Goal: Contribute content: Add original content to the website for others to see

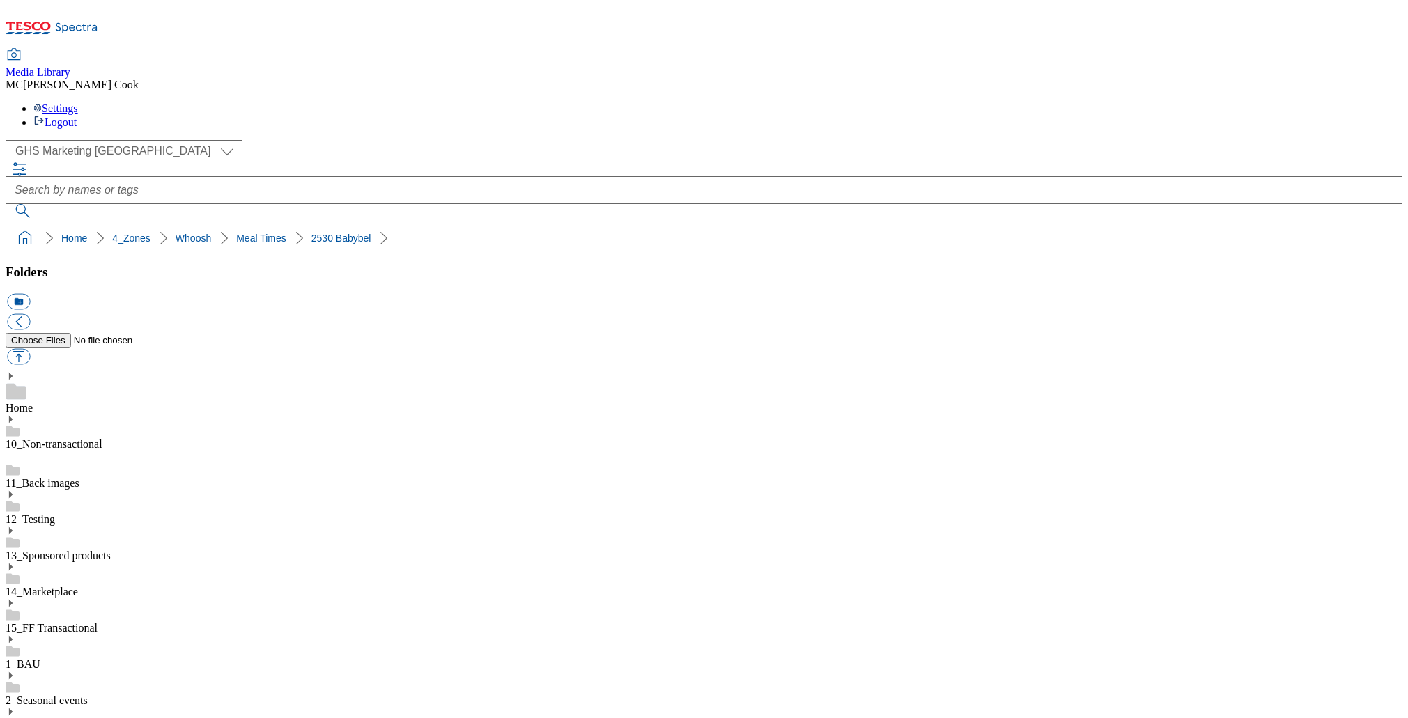
select select "flare-ghs-mktg"
click at [90, 21] on icon at bounding box center [52, 31] width 93 height 29
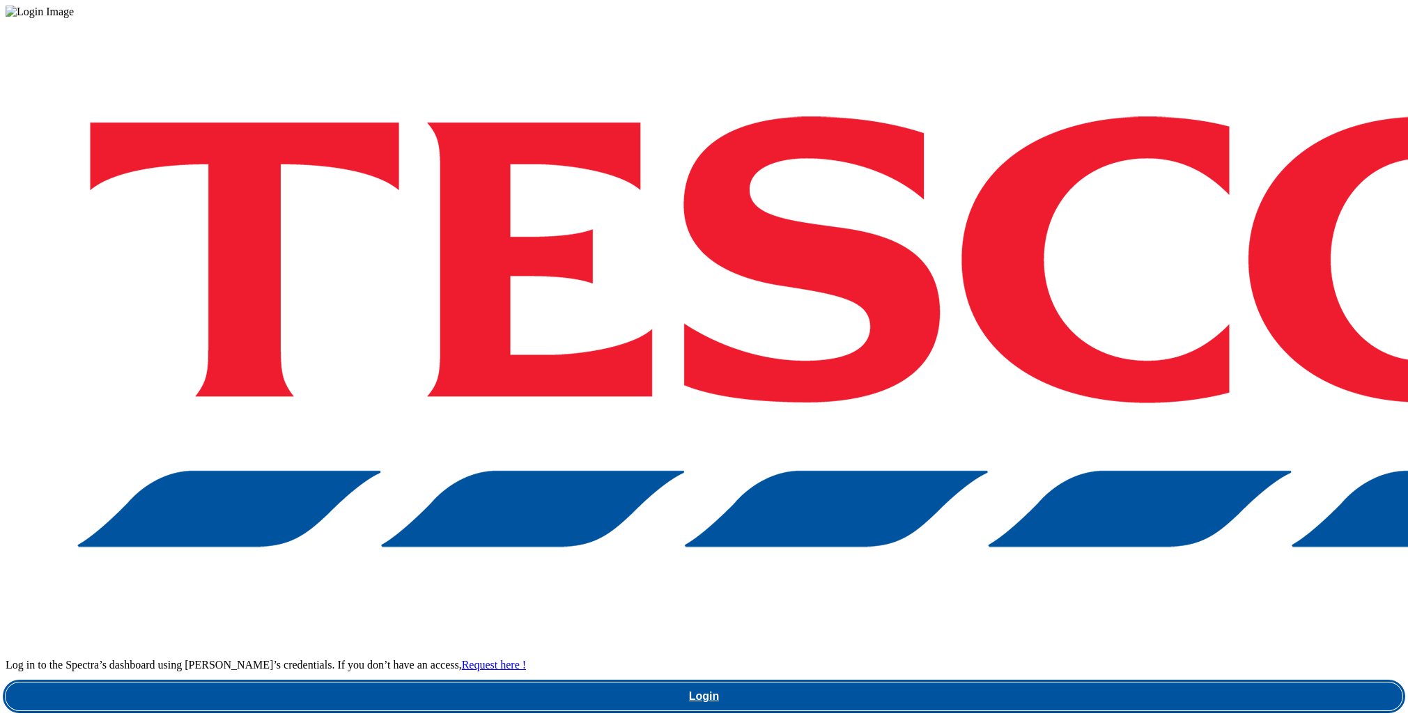
click at [1045, 683] on link "Login" at bounding box center [704, 697] width 1397 height 28
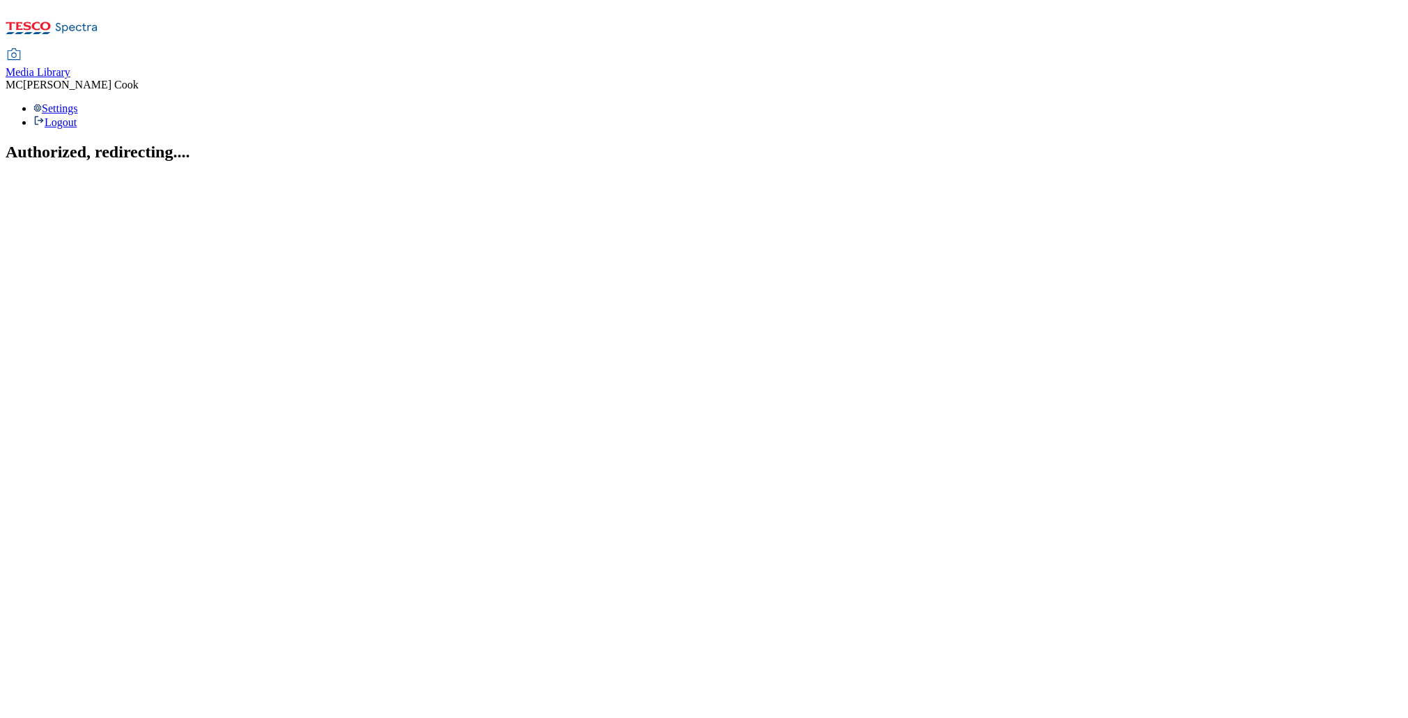
click at [70, 66] on span "Media Library" at bounding box center [38, 72] width 65 height 12
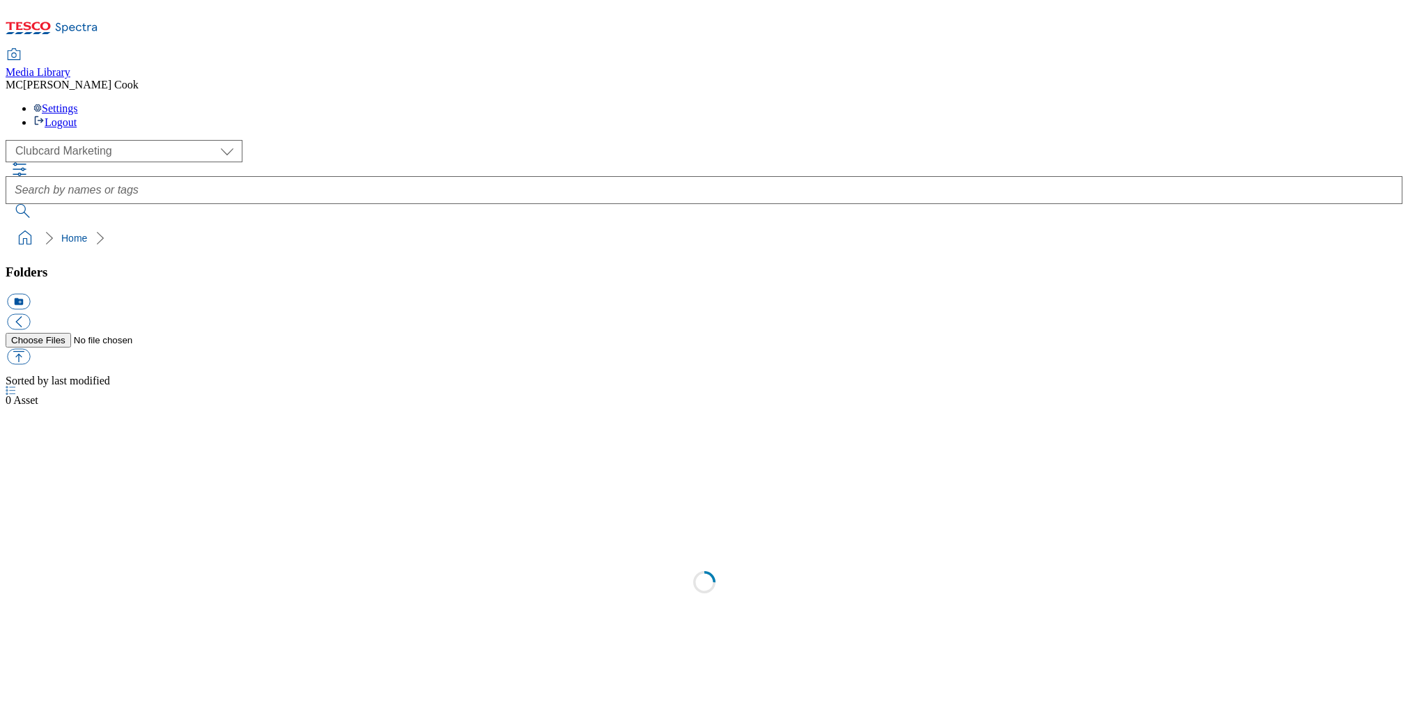
scroll to position [1, 0]
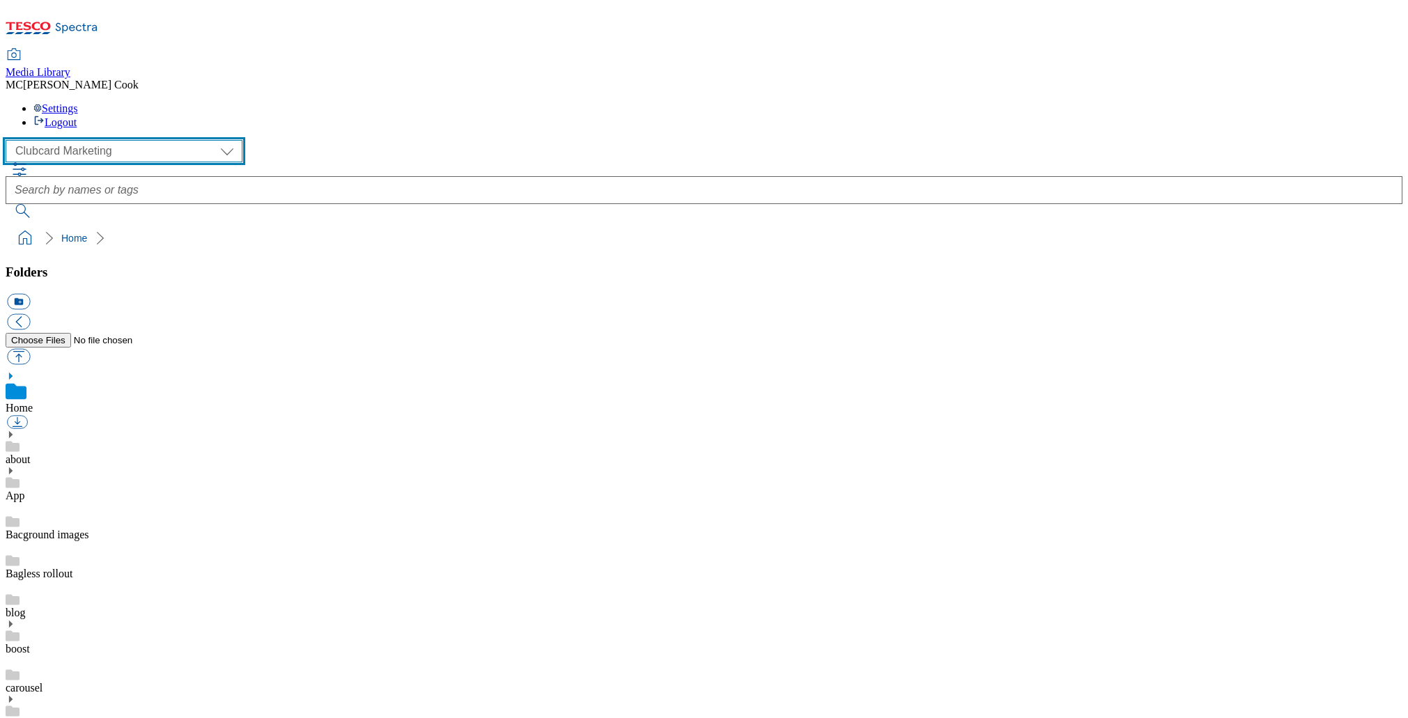
click at [78, 140] on select "Clubcard Marketing Dotcom [GEOGRAPHIC_DATA] Emails GHS Marketing [GEOGRAPHIC_DA…" at bounding box center [124, 151] width 237 height 22
select select "flare-ghs-mktg"
click at [10, 140] on select "Clubcard Marketing Dotcom [GEOGRAPHIC_DATA] Emails GHS Marketing [GEOGRAPHIC_DA…" at bounding box center [124, 151] width 237 height 22
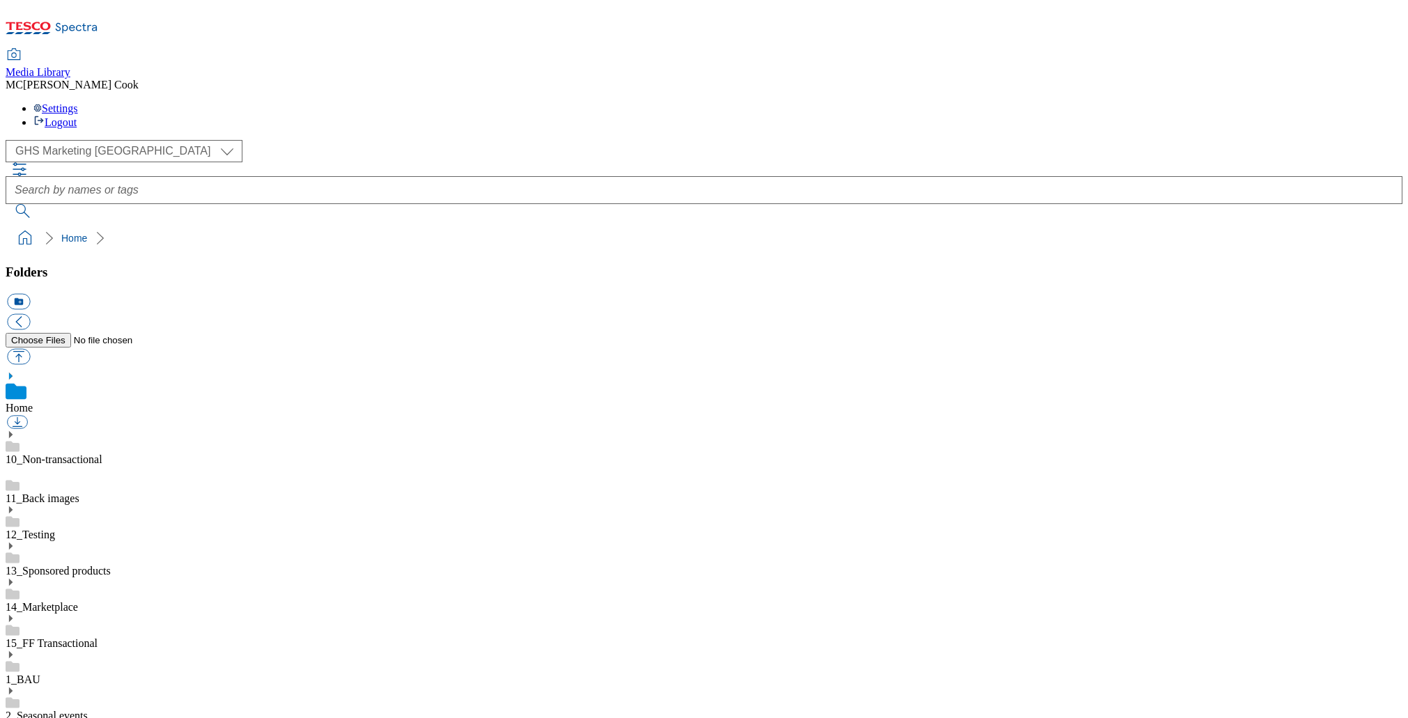
click at [40, 674] on link "1_BAU" at bounding box center [23, 680] width 35 height 12
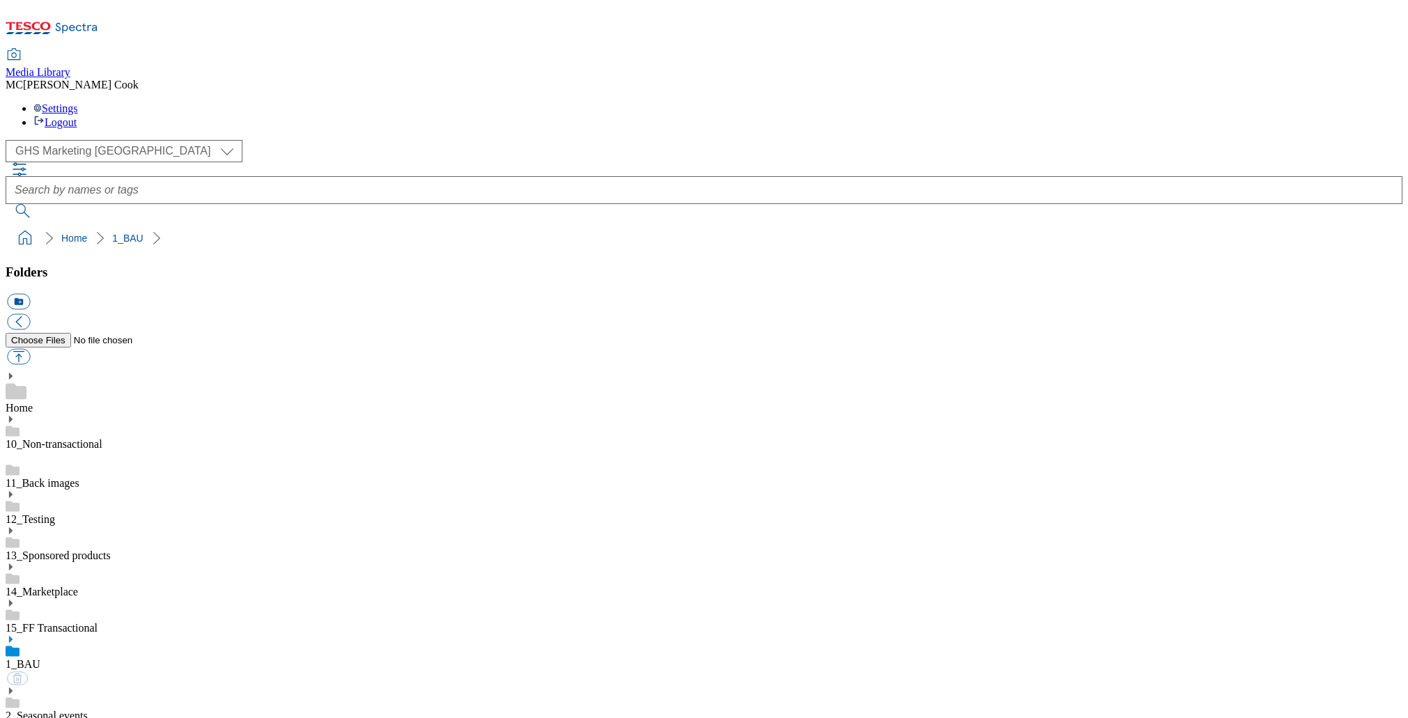
scroll to position [391, 0]
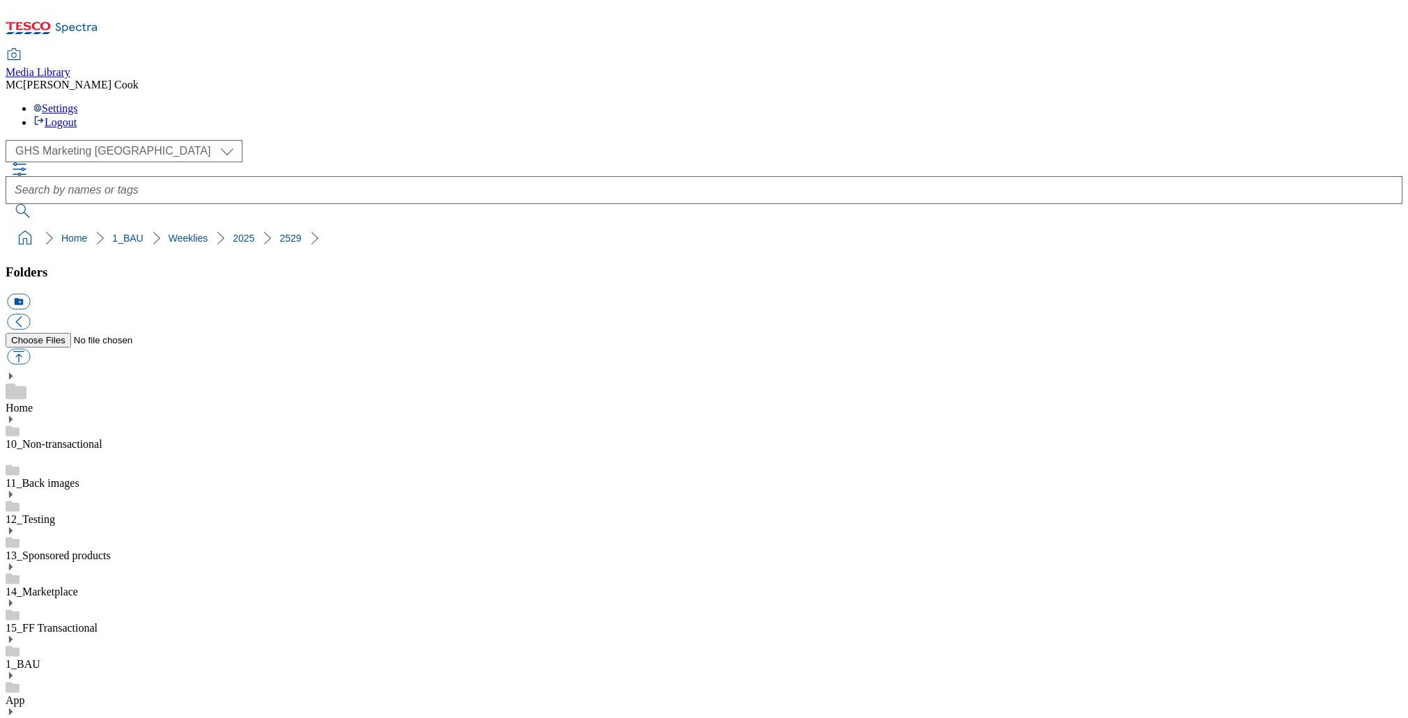
scroll to position [16, 0]
drag, startPoint x: 1360, startPoint y: 390, endPoint x: 1309, endPoint y: 387, distance: 51.6
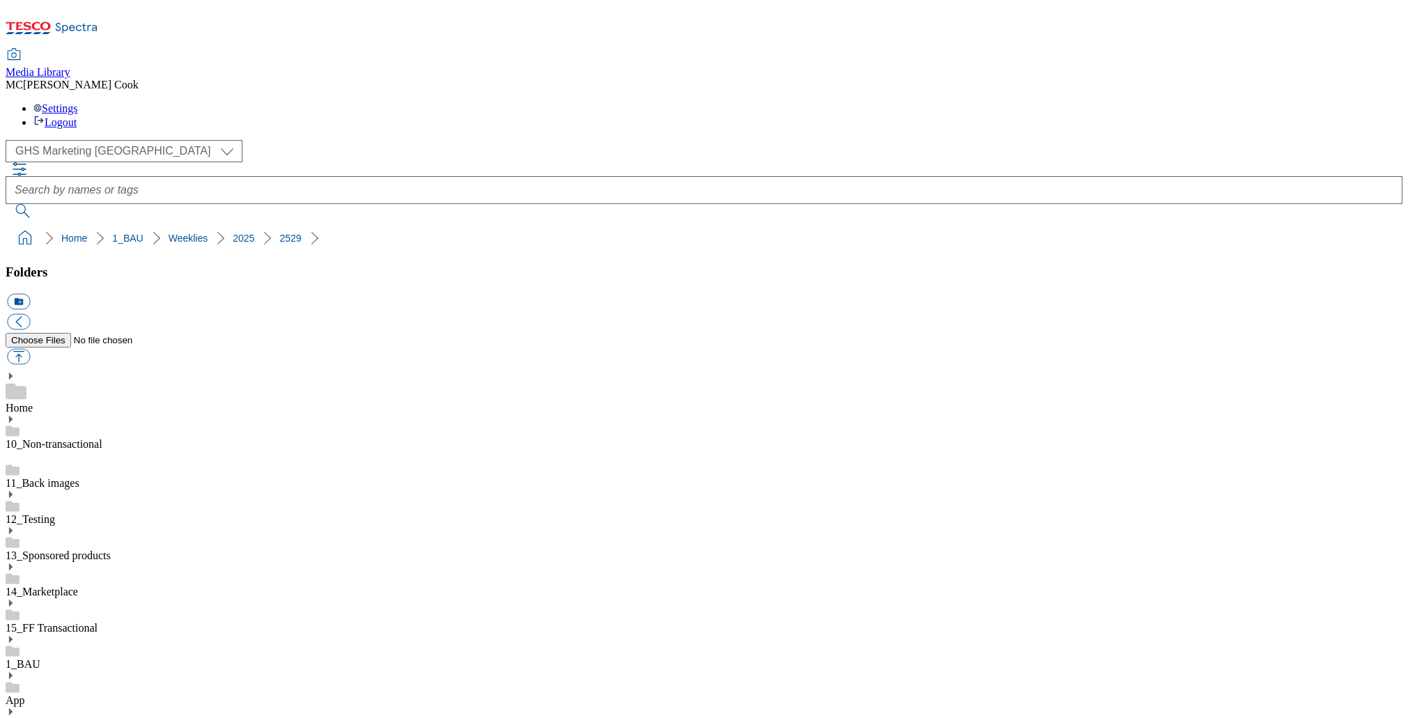
click at [30, 294] on button "icon_new_folder" at bounding box center [18, 302] width 23 height 16
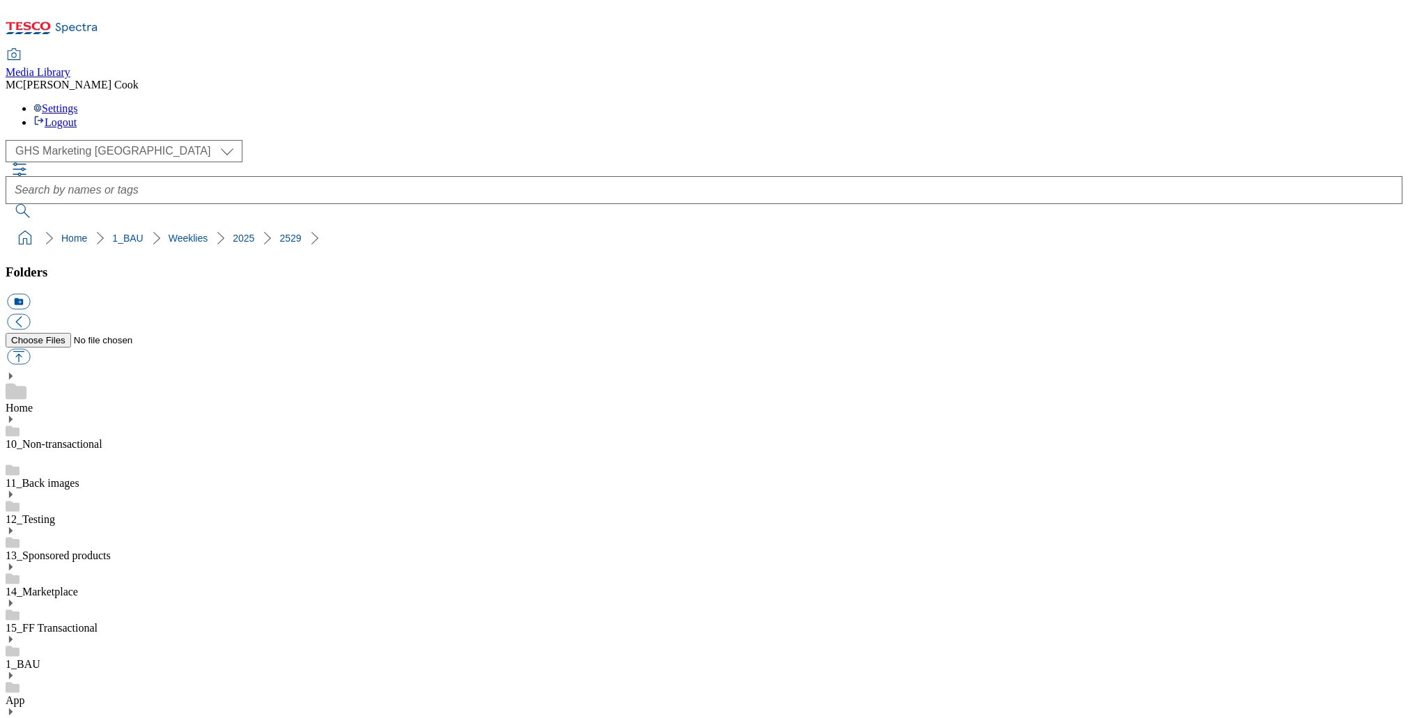
paste input "billboard"
type input "billboard"
click at [30, 349] on button "button" at bounding box center [18, 357] width 23 height 16
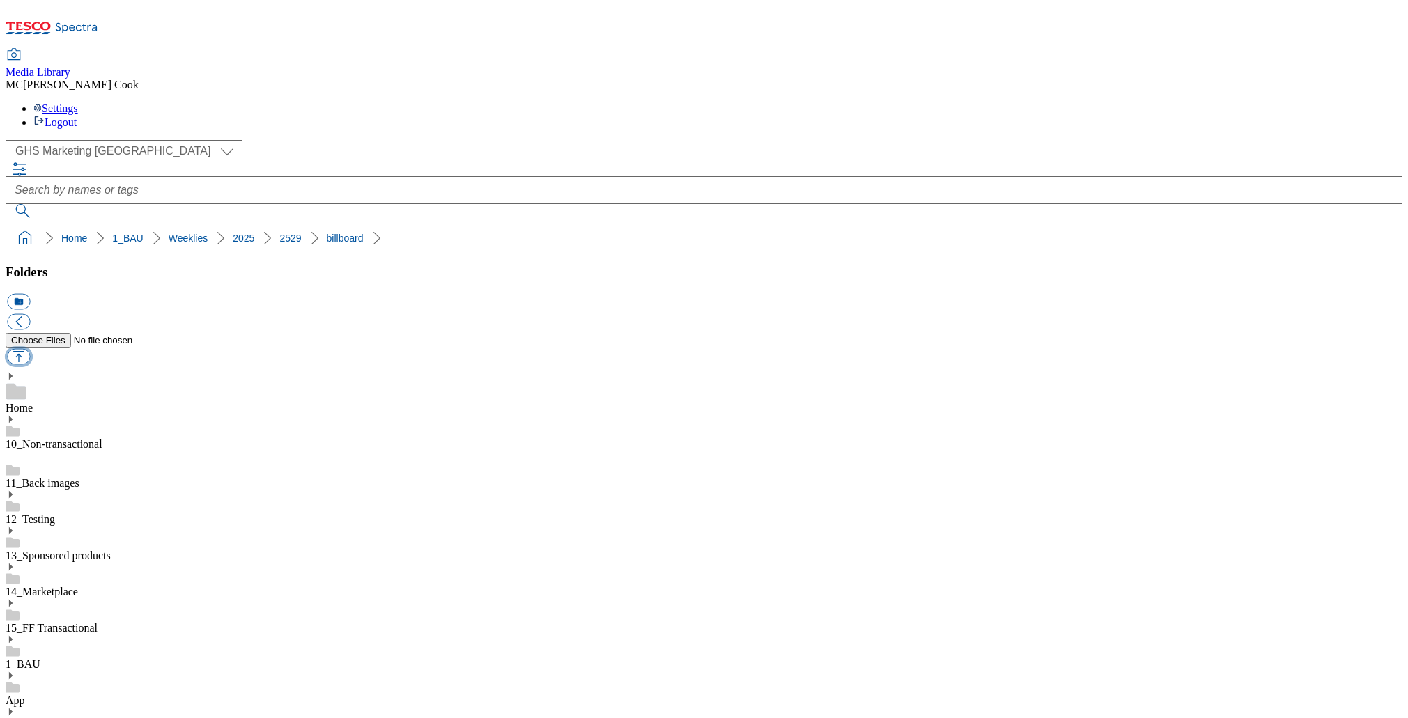
type input "C:\fakepath\2529-GHS-Billboard-back-to-uni.jpg"
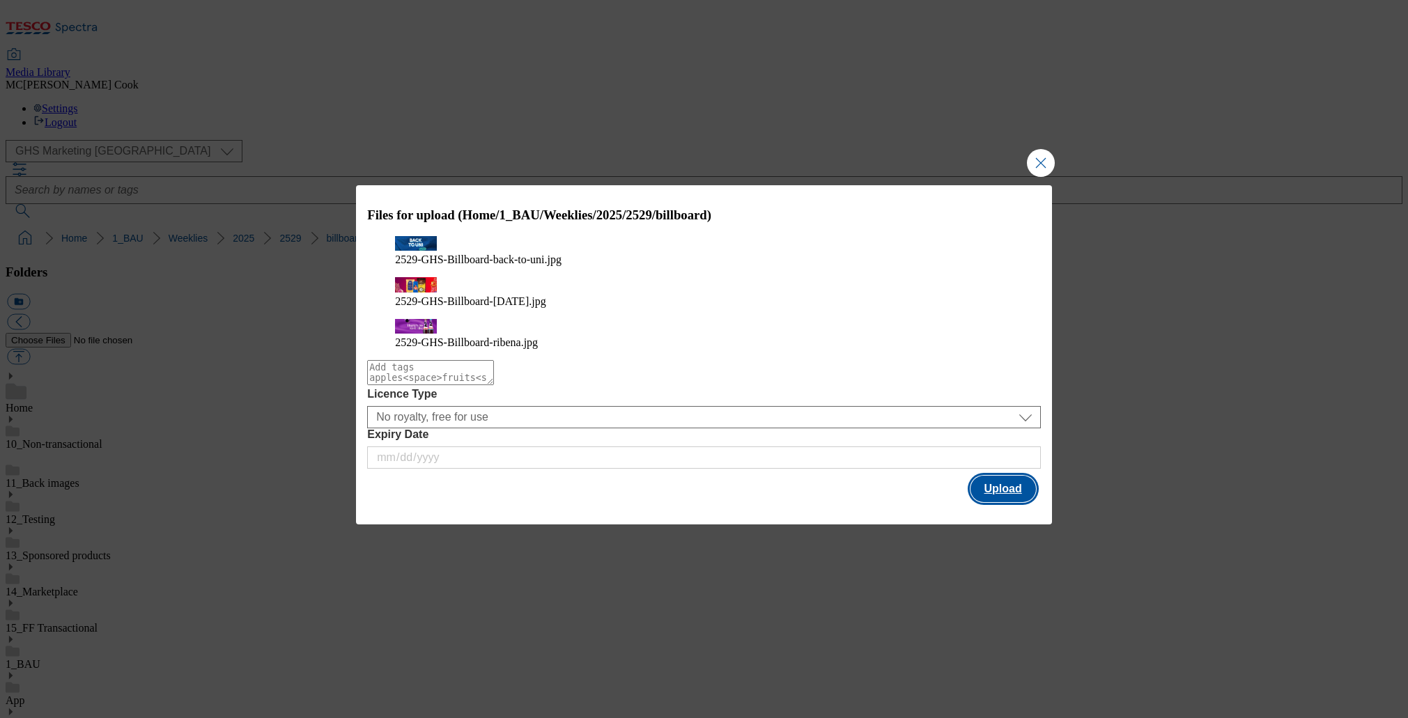
click at [1001, 476] on button "Upload" at bounding box center [1003, 489] width 65 height 26
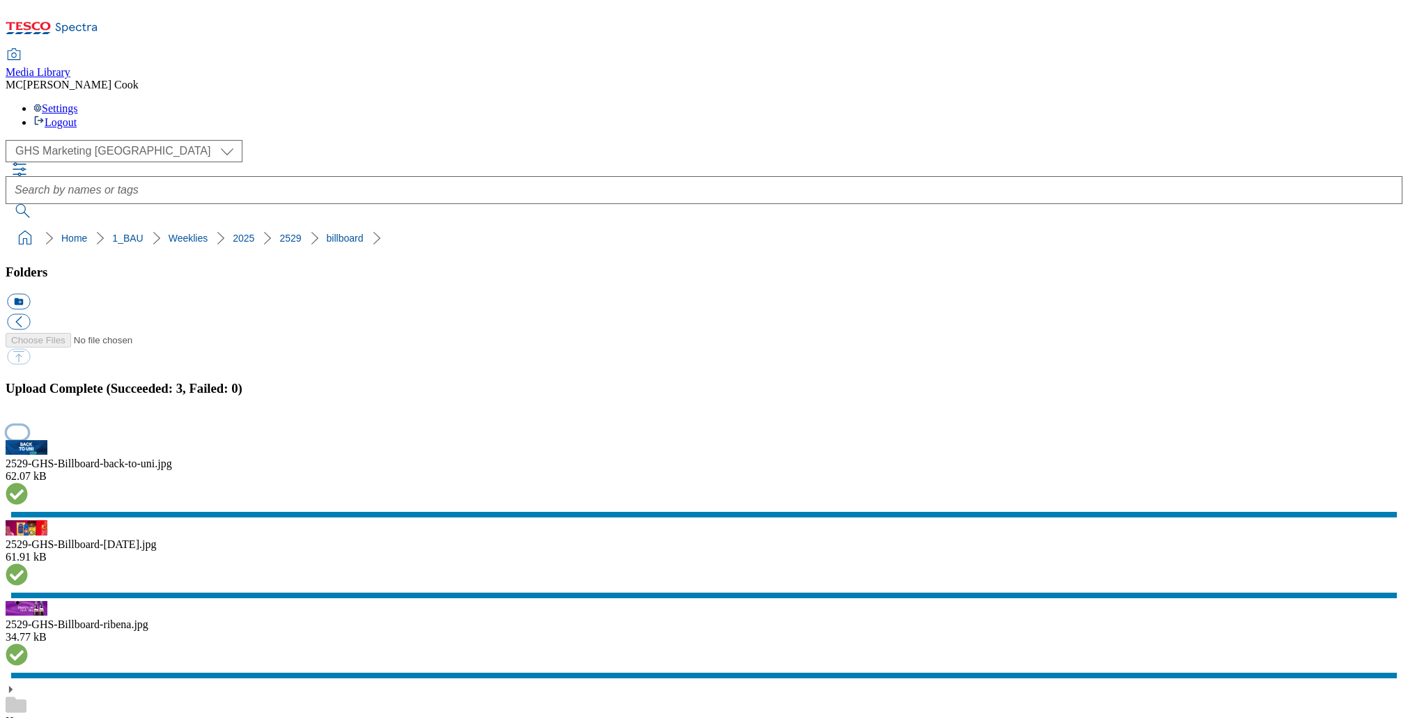
click at [28, 426] on button "button" at bounding box center [17, 432] width 21 height 13
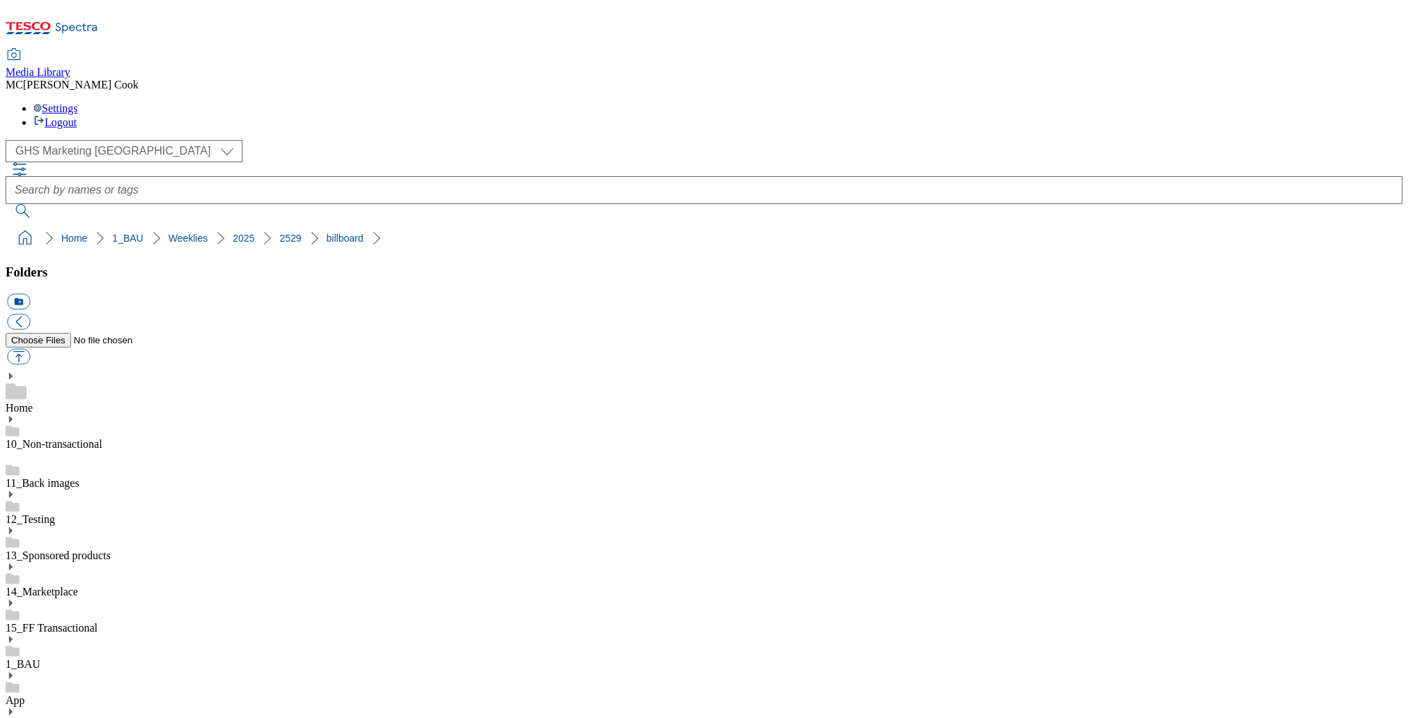
click at [30, 349] on button "button" at bounding box center [18, 357] width 23 height 16
click at [30, 294] on button "icon_new_folder" at bounding box center [18, 302] width 23 height 16
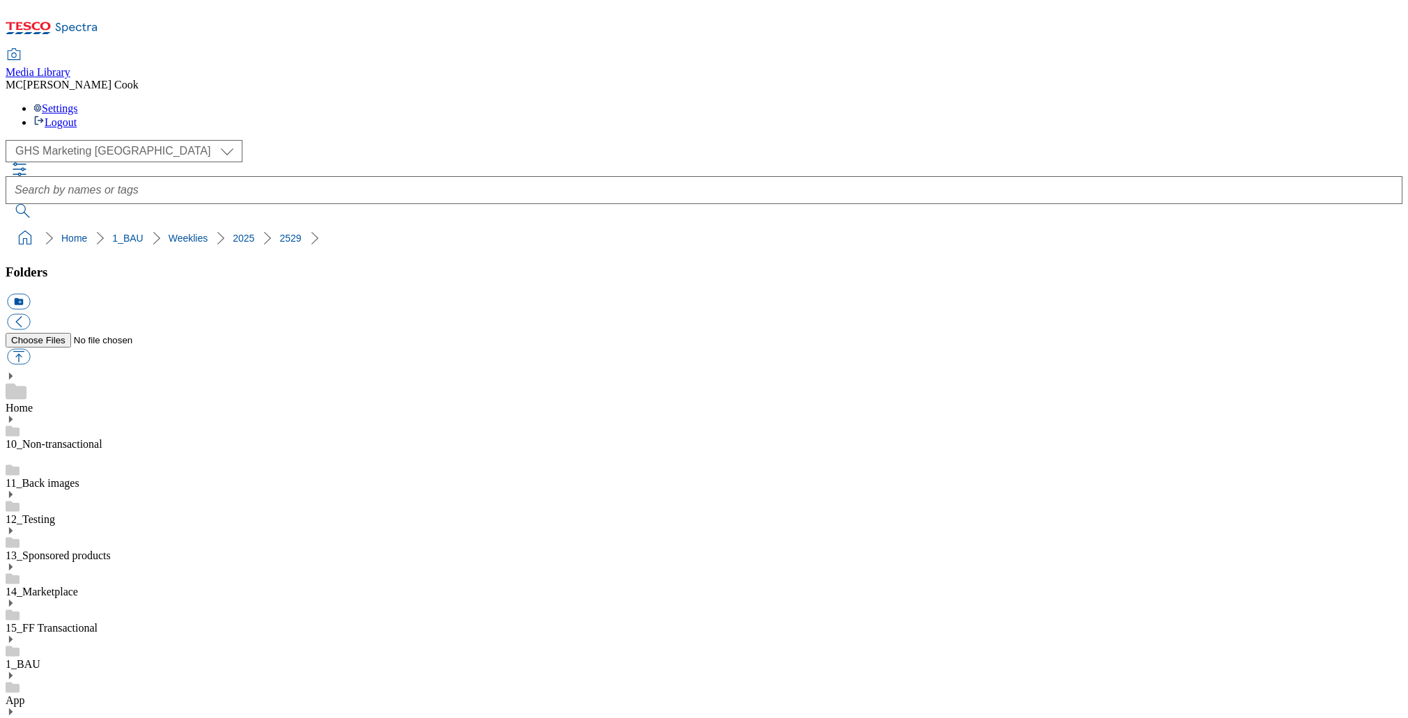
paste input "carousels"
type input "carousels"
click at [30, 349] on button "button" at bounding box center [18, 357] width 23 height 16
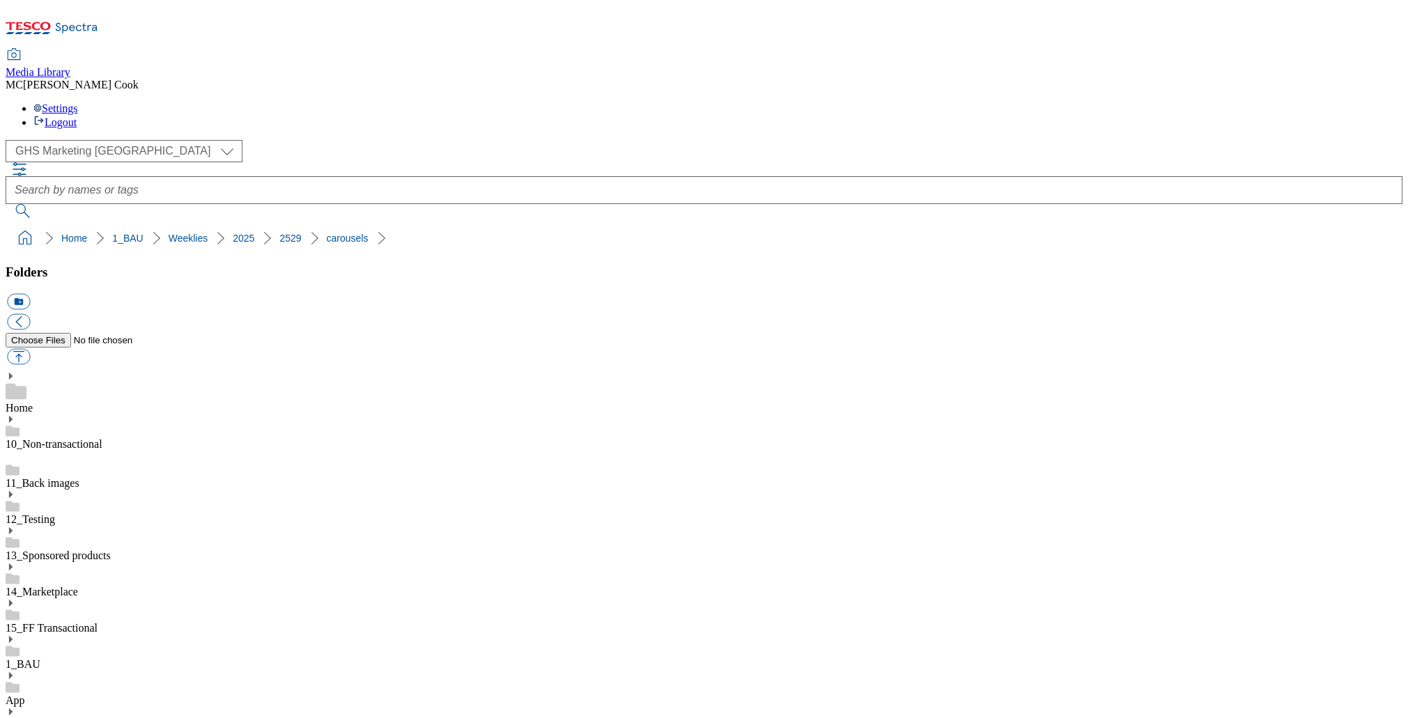
type input "C:\fakepath\2529-GHP-Carousel-household.jpg"
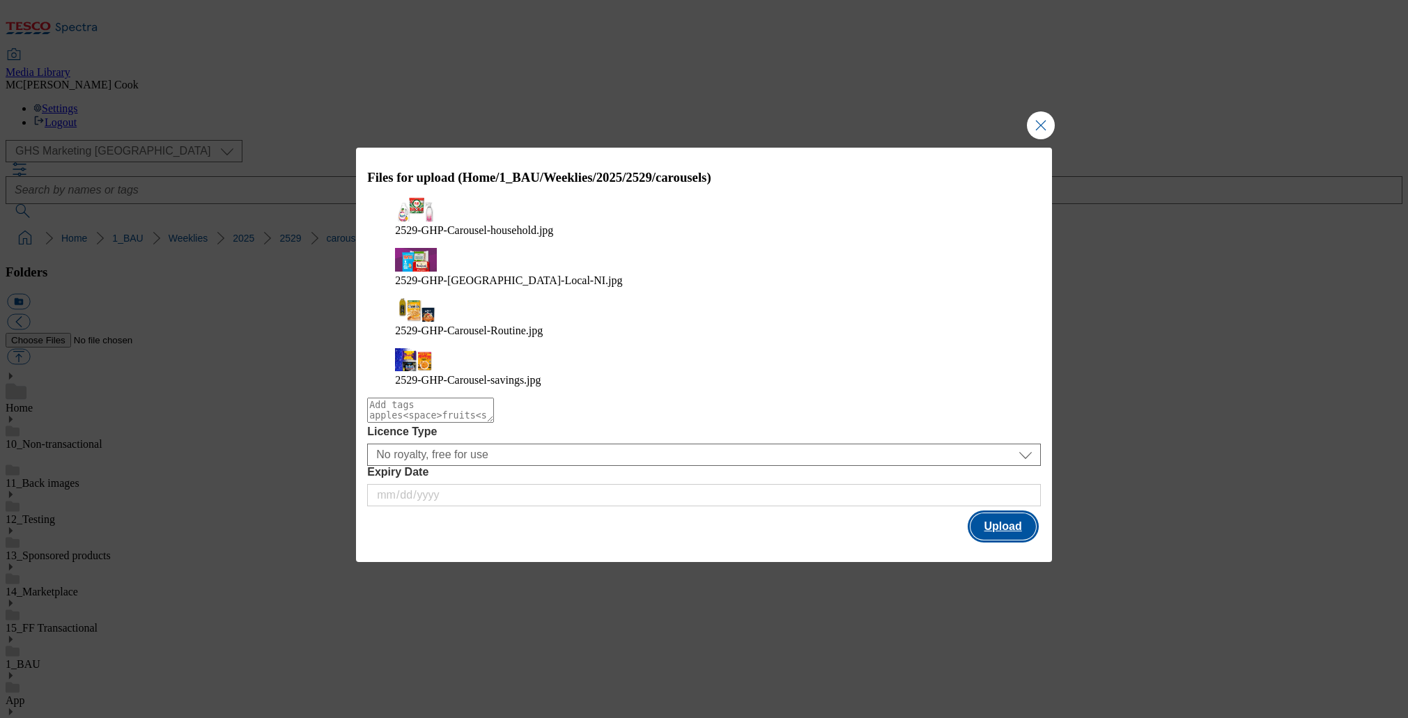
click at [980, 514] on button "Upload" at bounding box center [1003, 527] width 65 height 26
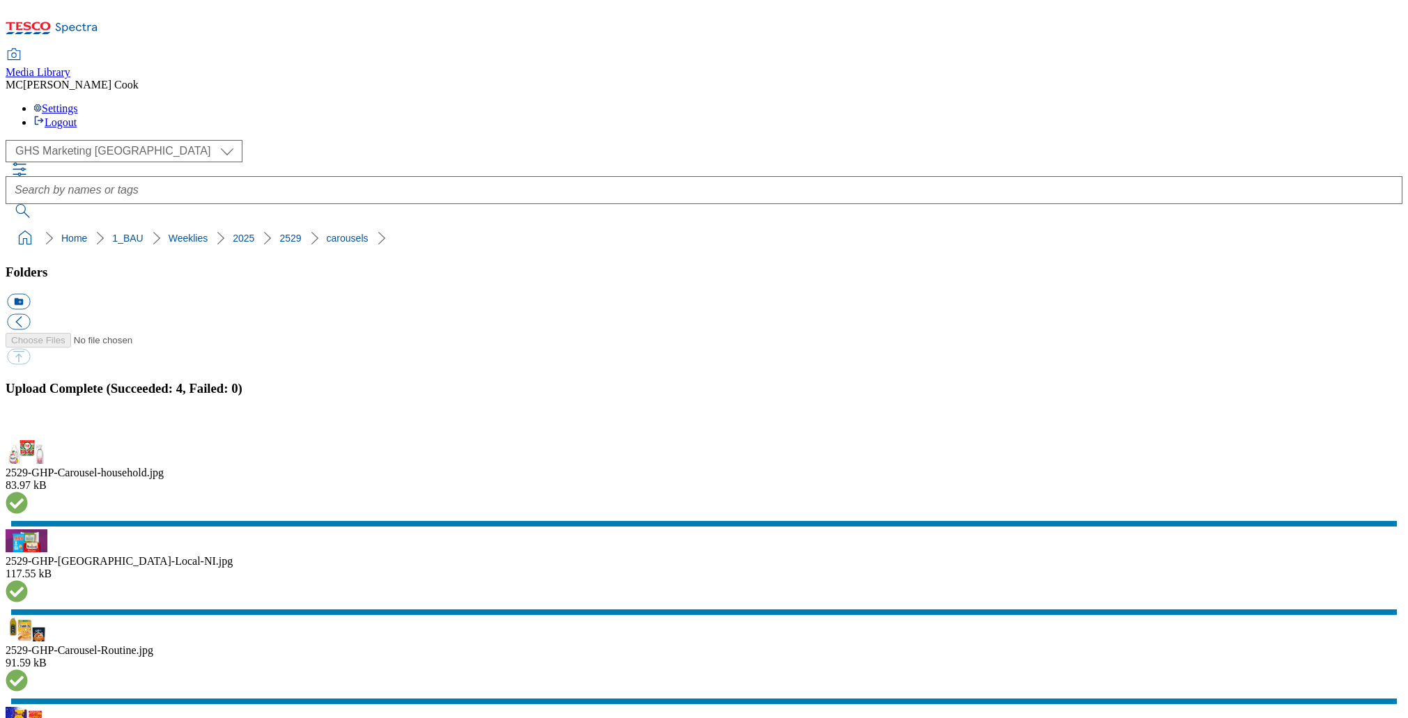
click at [28, 426] on button "button" at bounding box center [17, 432] width 21 height 13
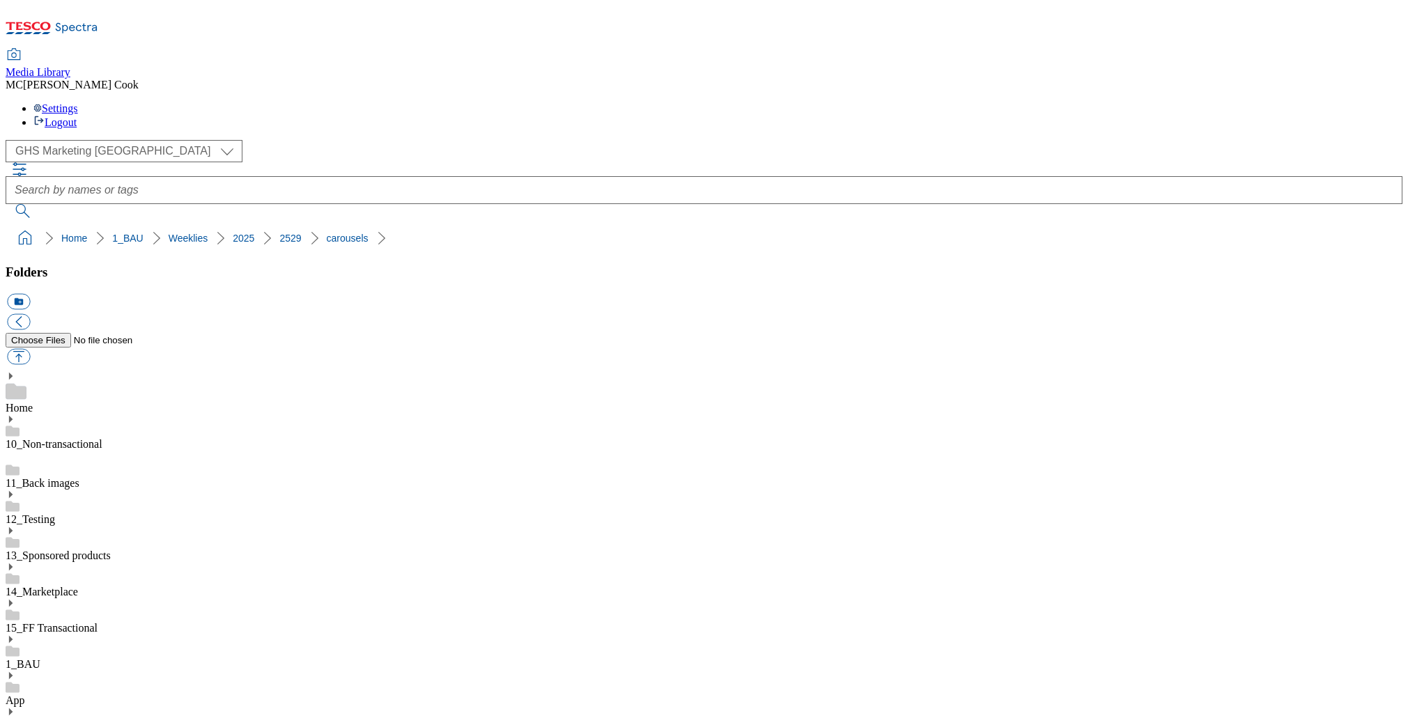
click at [30, 294] on button "icon_new_folder" at bounding box center [18, 302] width 23 height 16
paste input "DM"
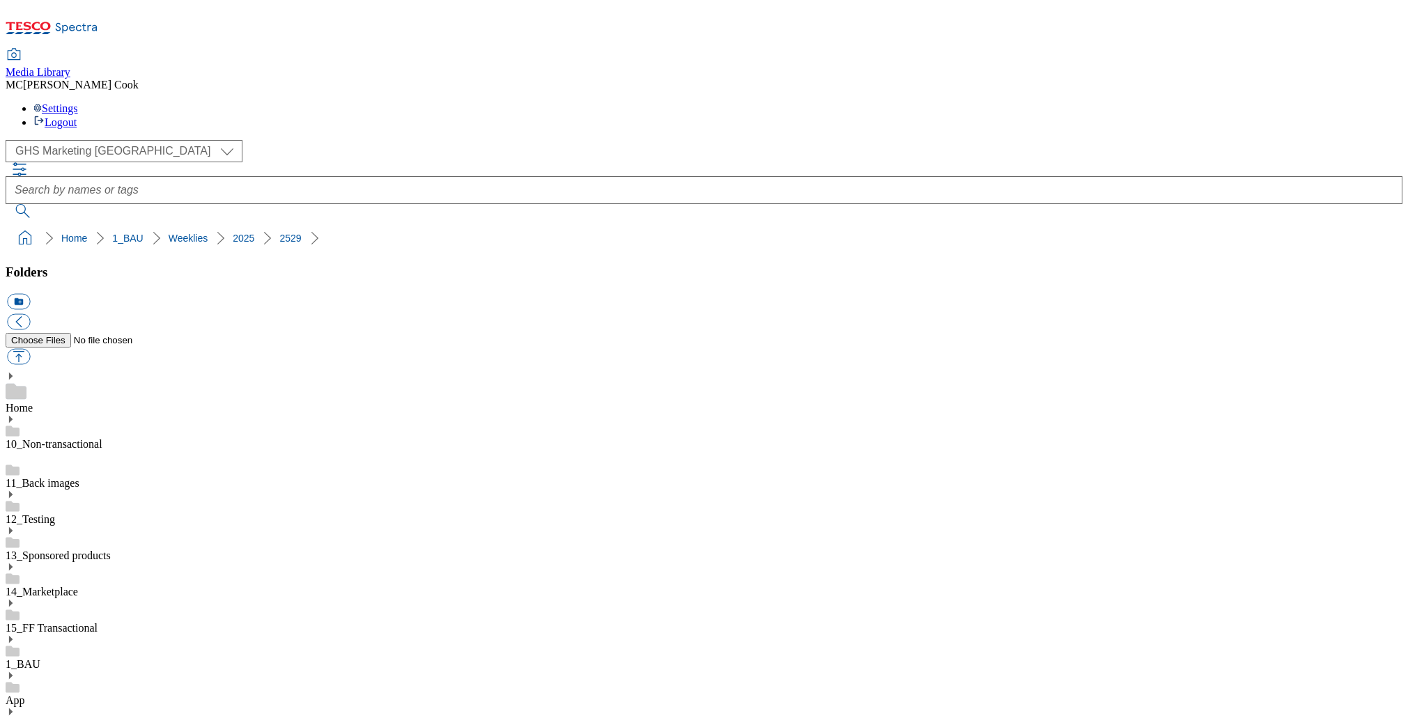
type input "DM"
click at [30, 349] on button "button" at bounding box center [18, 357] width 23 height 16
type input "C:\fakepath\2529-GHS-FIbanner-650x200-Butter.jpg"
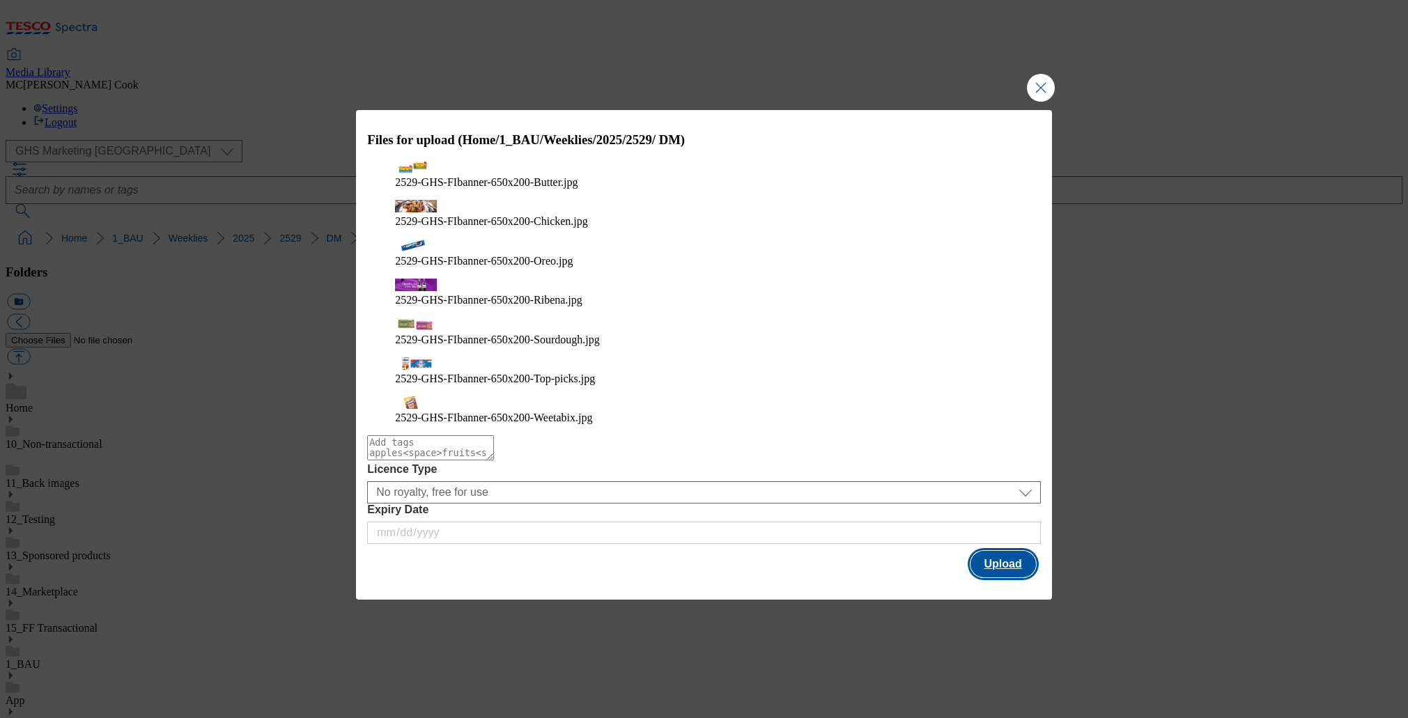
click at [992, 551] on button "Upload" at bounding box center [1003, 564] width 65 height 26
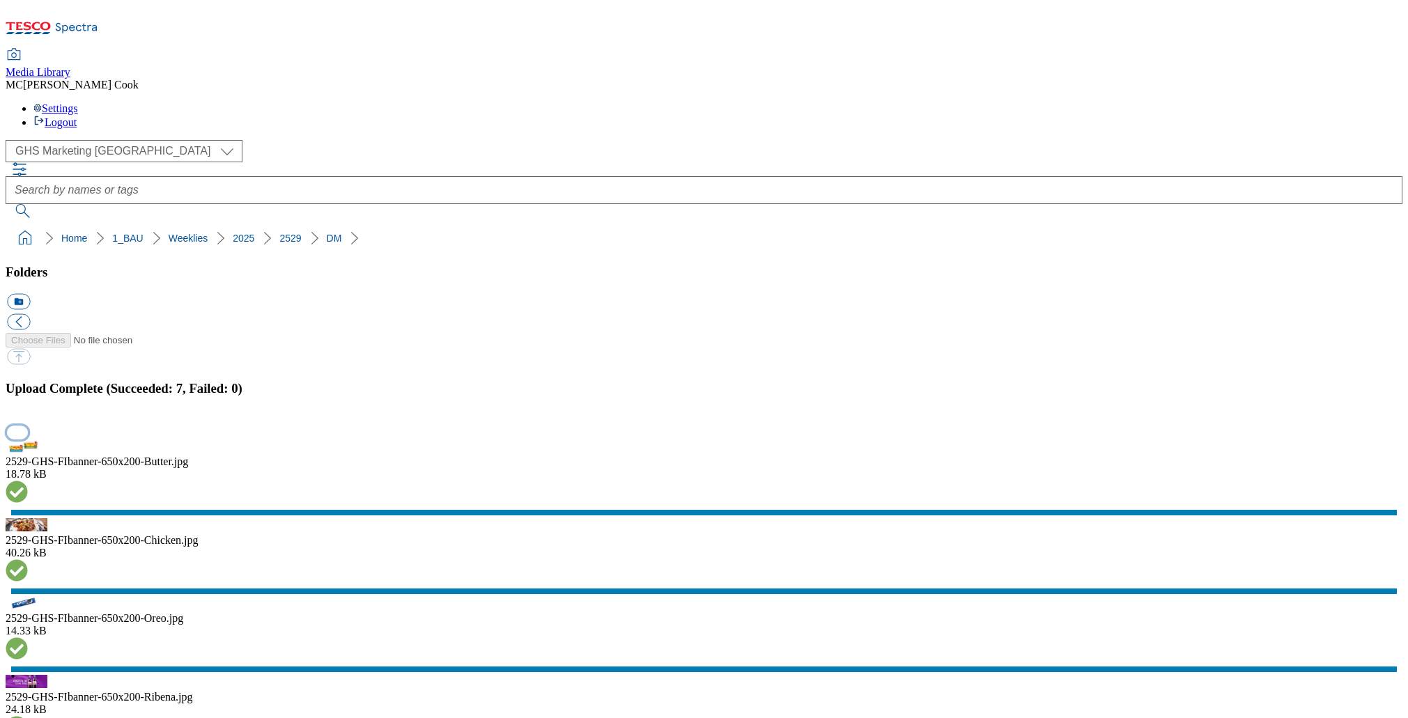
click at [28, 426] on button "button" at bounding box center [17, 432] width 21 height 13
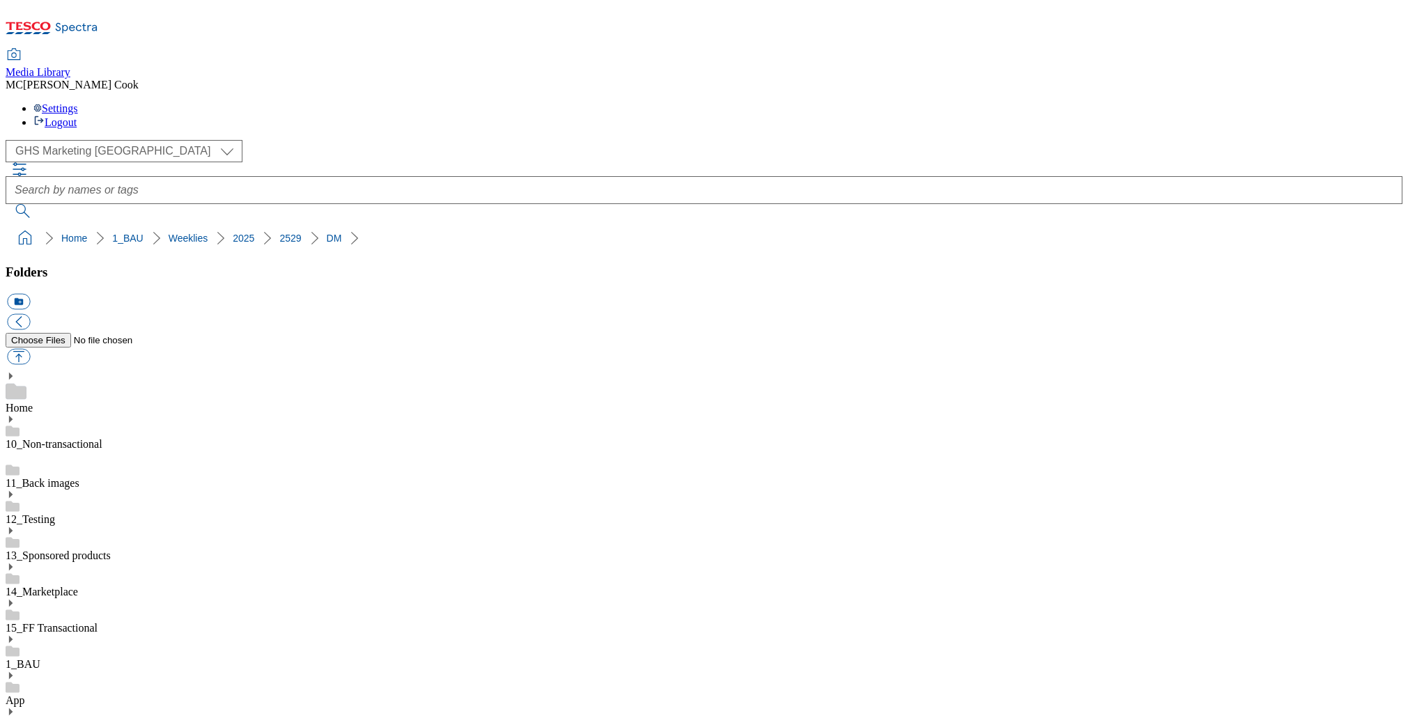
drag, startPoint x: 93, startPoint y: 556, endPoint x: 84, endPoint y: 556, distance: 9.1
drag, startPoint x: 206, startPoint y: 176, endPoint x: 203, endPoint y: 196, distance: 20.4
click at [30, 294] on button "icon_new_folder" at bounding box center [18, 302] width 23 height 16
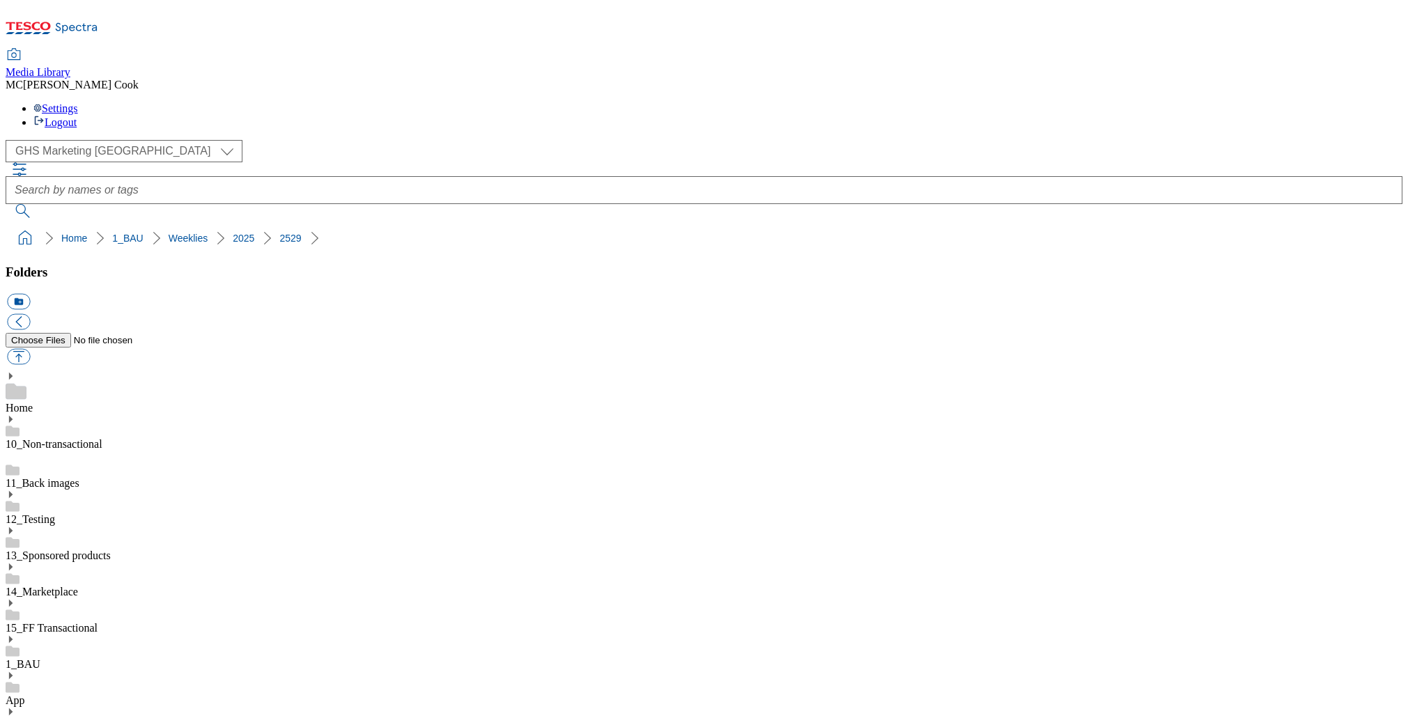
paste input "SO"
type input "SO"
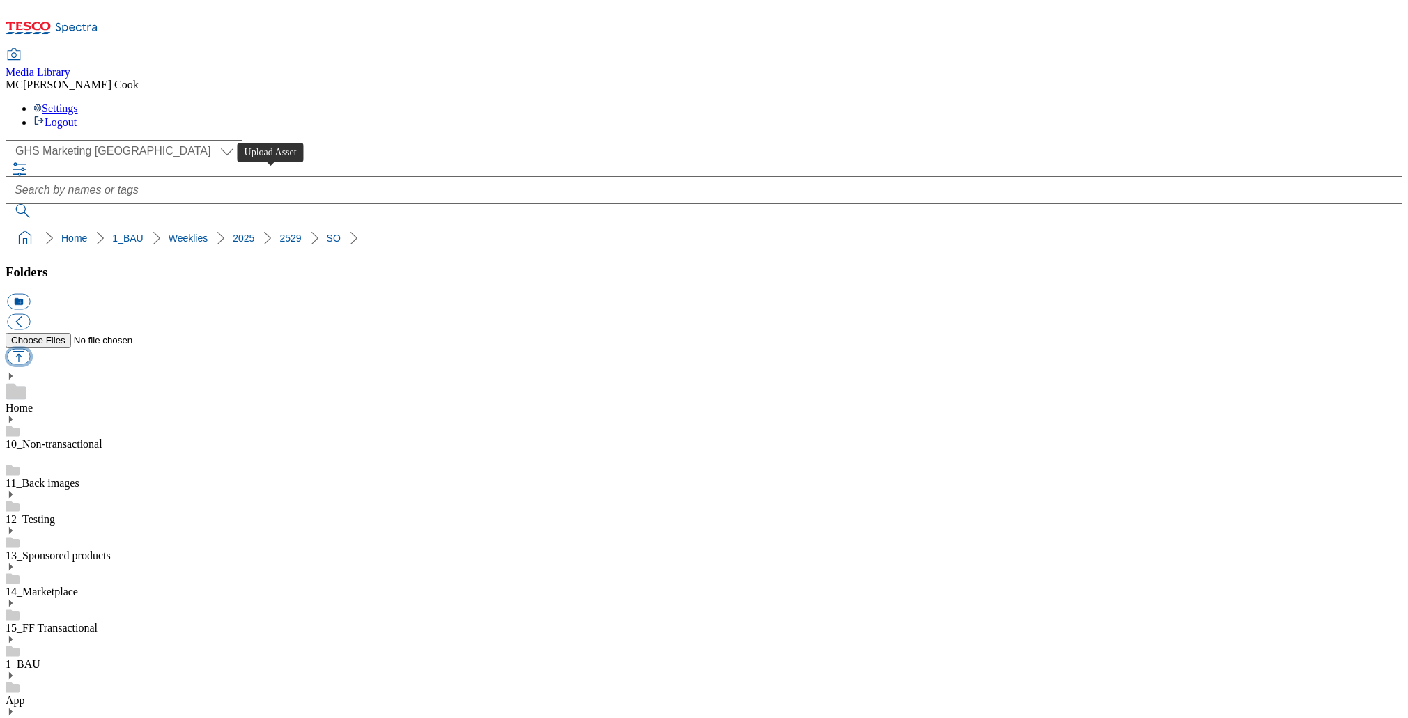
click at [30, 349] on button "button" at bounding box center [18, 357] width 23 height 16
type input "C:\fakepath\2529-GHP-SO-New-stamp-coffee.jpg"
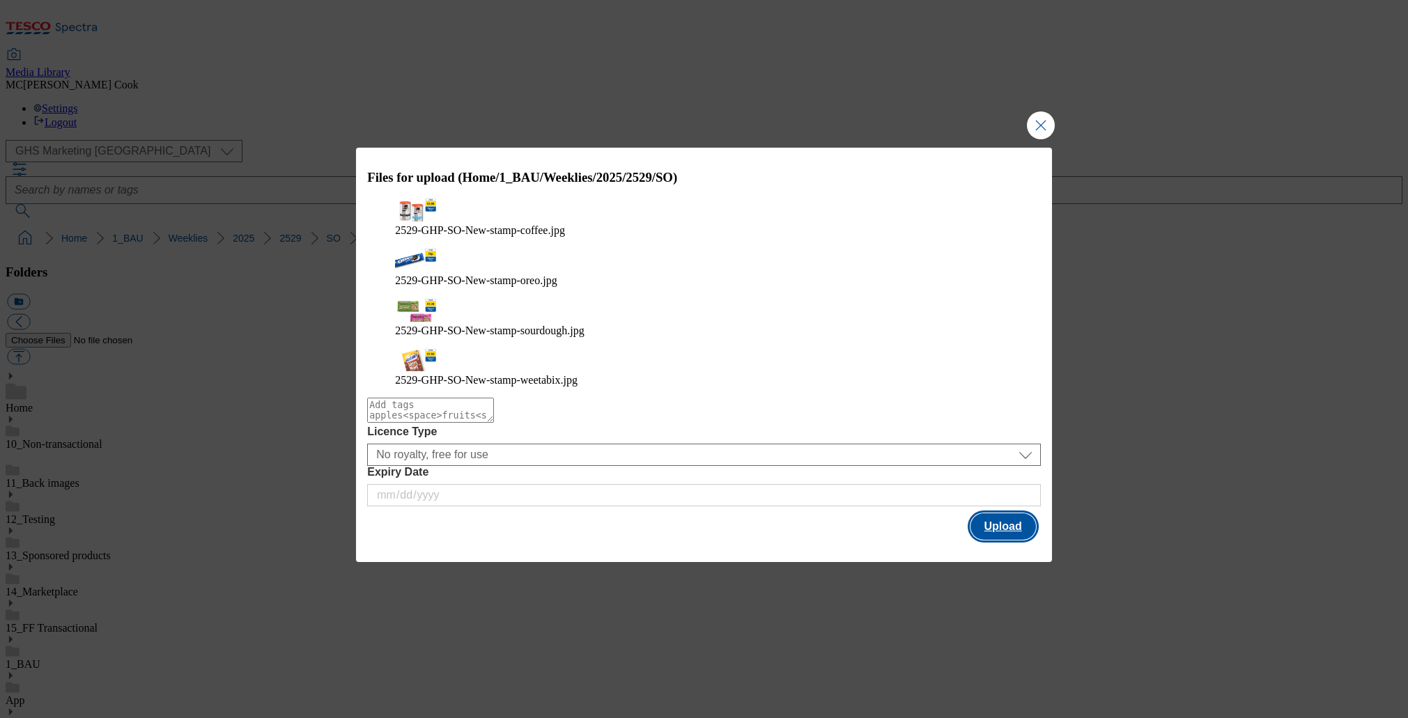
click at [992, 514] on button "Upload" at bounding box center [1003, 527] width 65 height 26
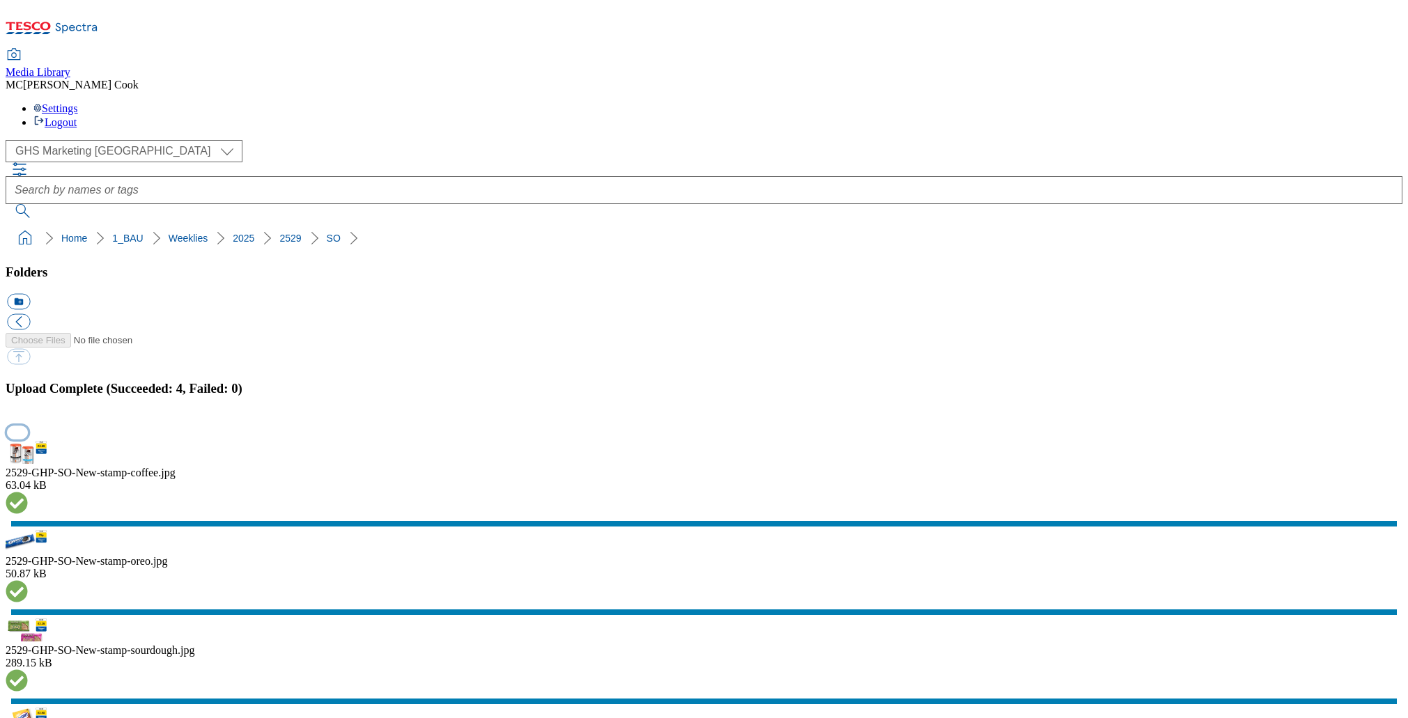
click at [28, 426] on button "button" at bounding box center [17, 432] width 21 height 13
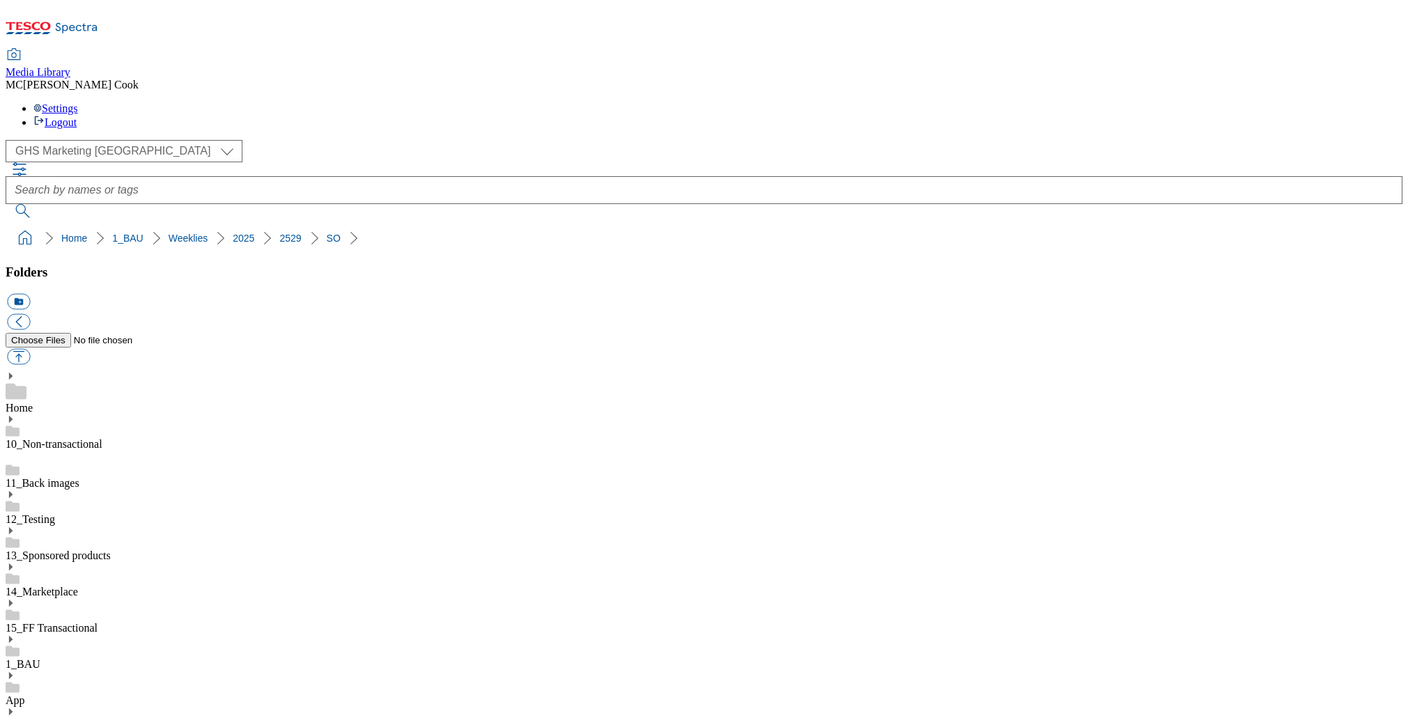
click at [30, 294] on button "icon_new_folder" at bounding box center [18, 302] width 23 height 16
paste input "Taxo"
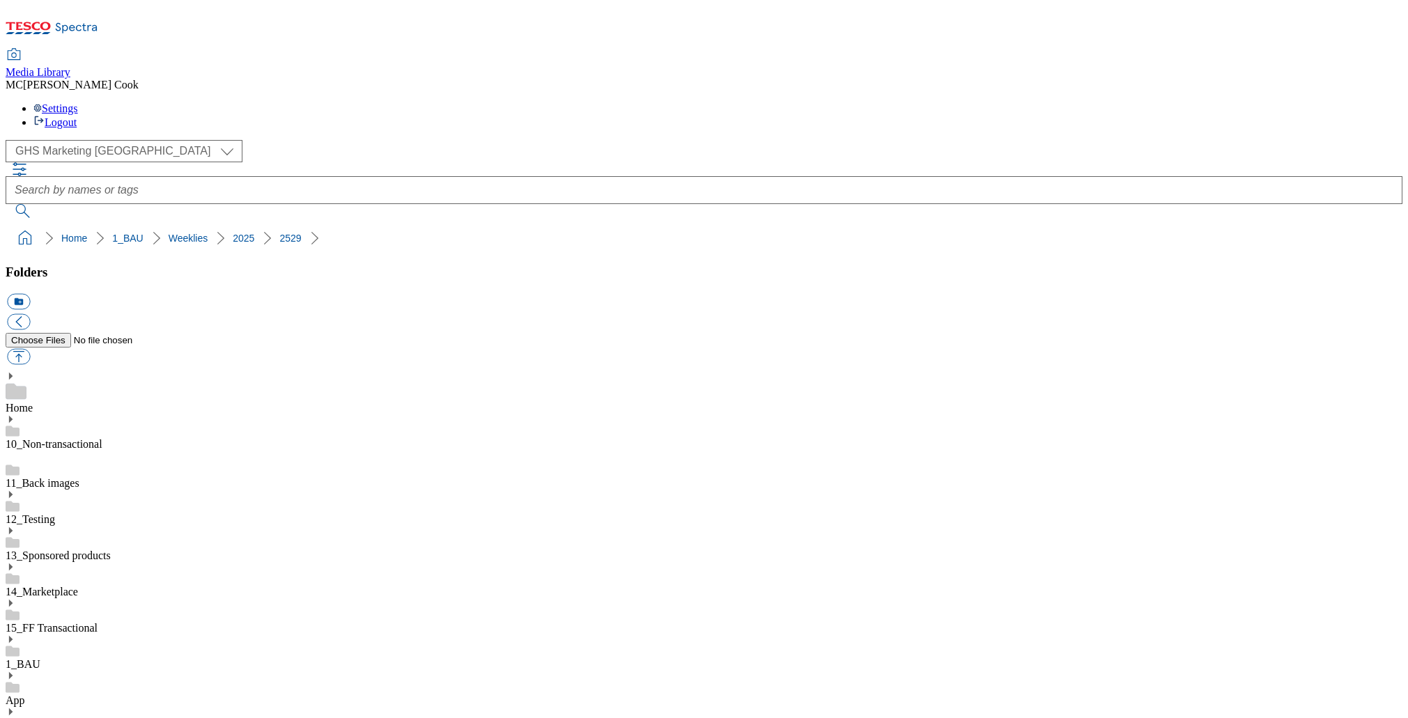
type input "Taxo"
click at [30, 349] on button "button" at bounding box center [18, 357] width 23 height 16
type input "C:\fakepath\2529-GHS-Vis-Nav-743x430-Butter.jpg"
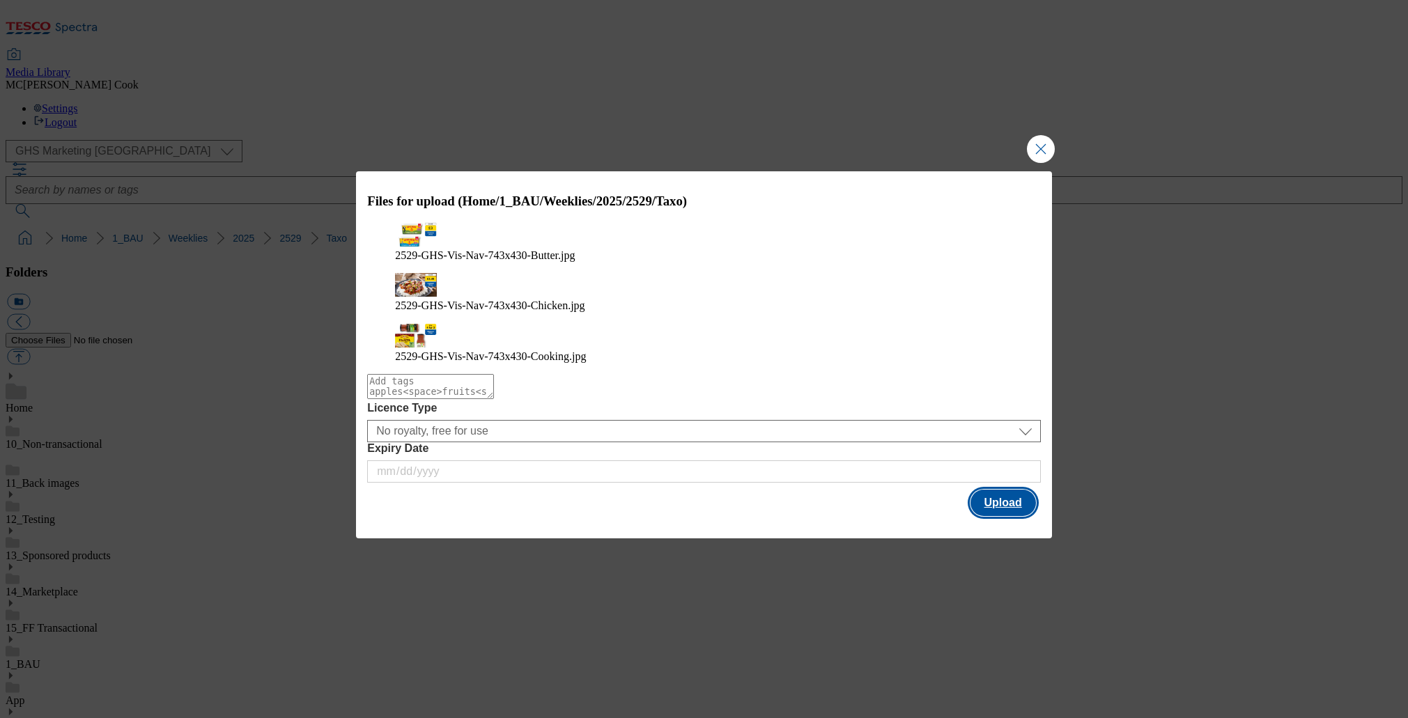
drag, startPoint x: 1002, startPoint y: 472, endPoint x: 638, endPoint y: 419, distance: 367.6
click at [1002, 490] on button "Upload" at bounding box center [1003, 503] width 65 height 26
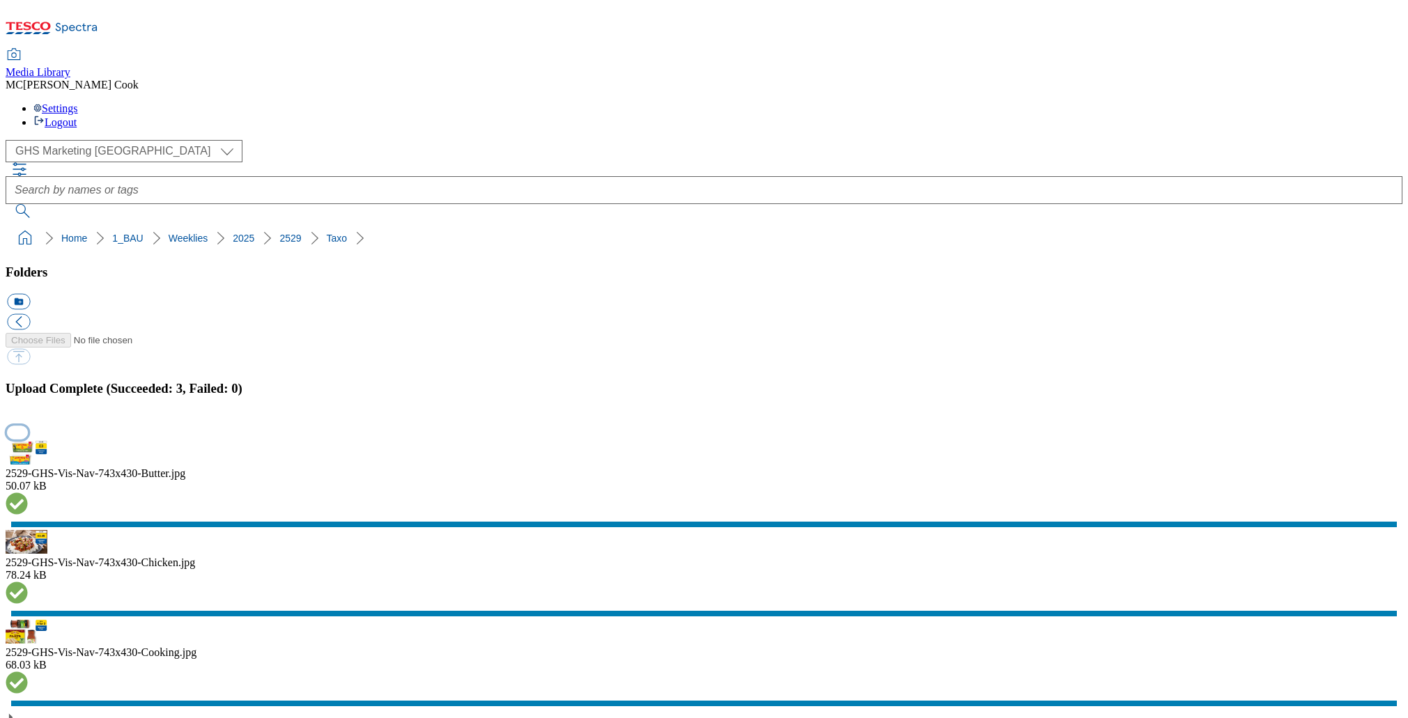
click at [28, 426] on button "button" at bounding box center [17, 432] width 21 height 13
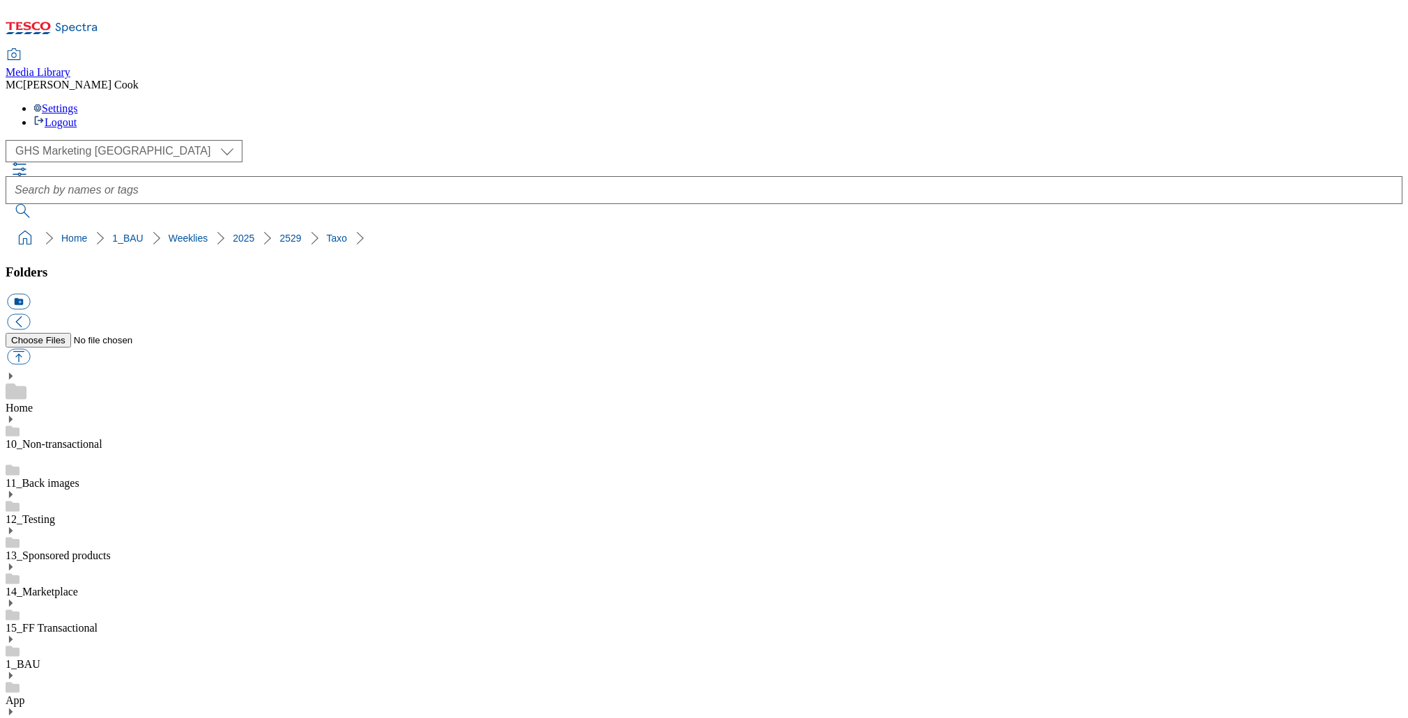
click at [30, 294] on button "icon_new_folder" at bounding box center [18, 302] width 23 height 16
paste input "tradestamps"
type input "tradestamps"
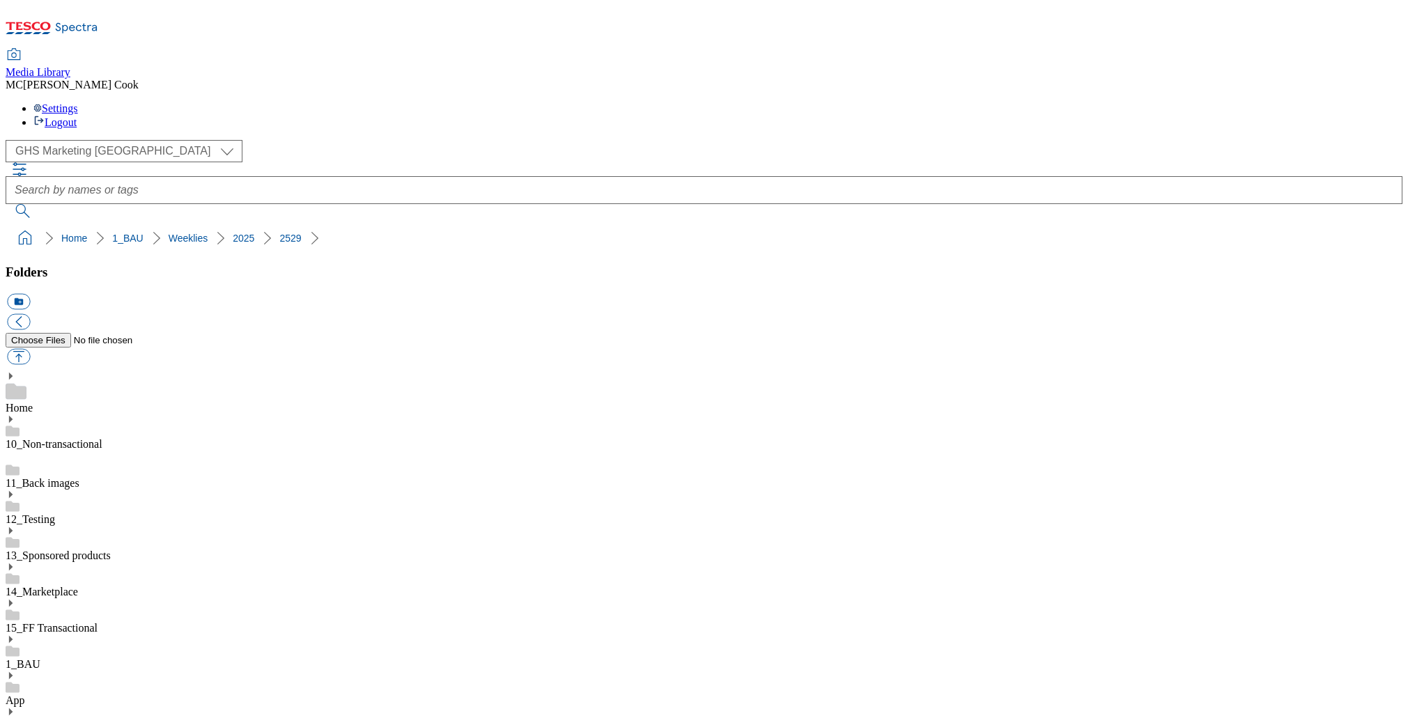
drag, startPoint x: 71, startPoint y: 391, endPoint x: 57, endPoint y: 397, distance: 15.3
drag, startPoint x: 95, startPoint y: 516, endPoint x: 114, endPoint y: 498, distance: 25.6
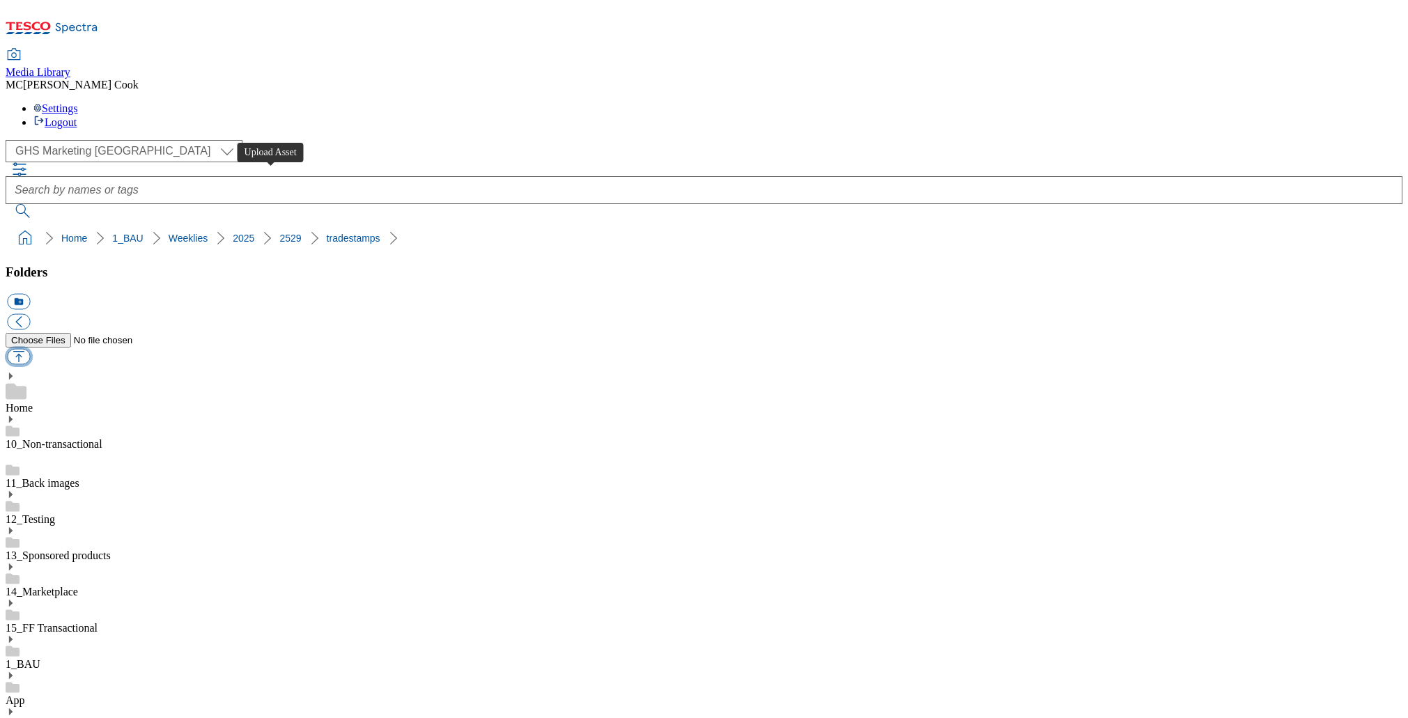
click at [30, 349] on button "button" at bounding box center [18, 357] width 23 height 16
type input "C:\fakepath\2529-GHS-TradeStamp-butter.jpg"
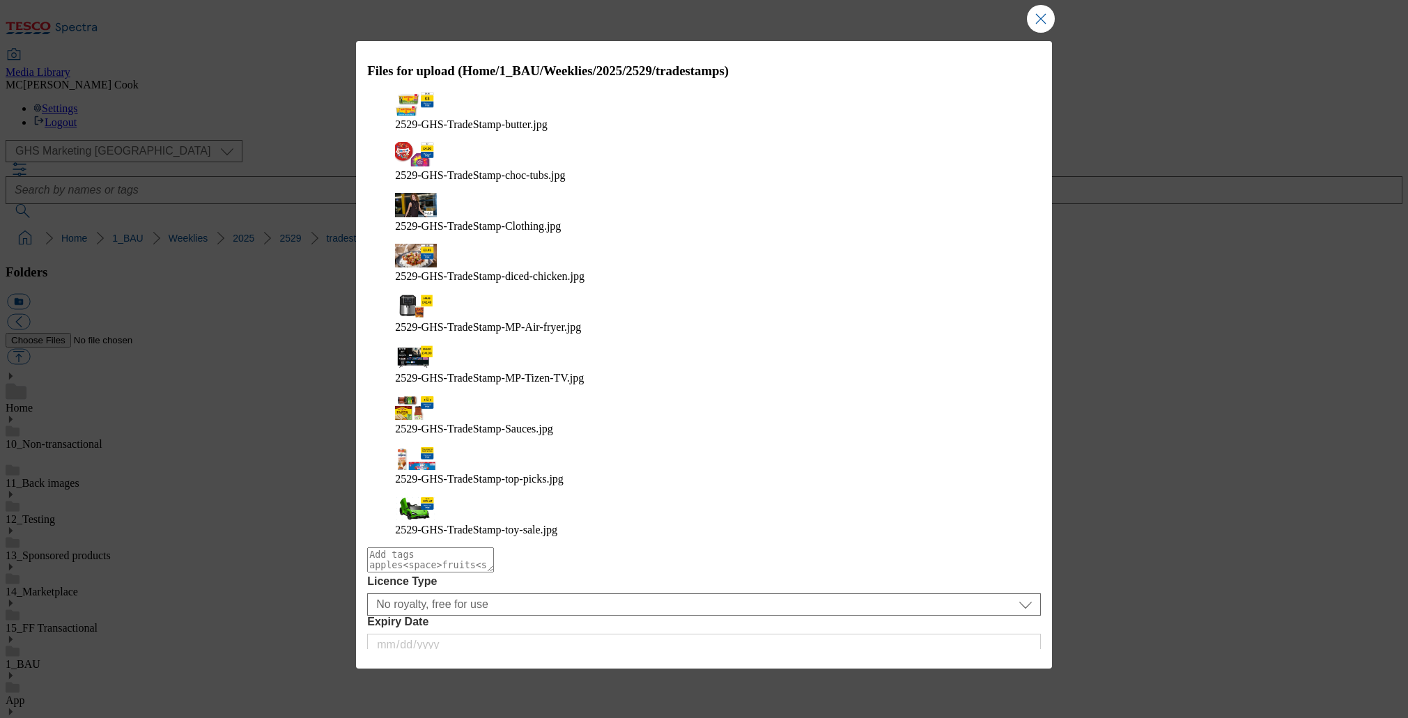
drag, startPoint x: 1001, startPoint y: 507, endPoint x: 994, endPoint y: 506, distance: 7.0
click at [1001, 663] on button "Upload" at bounding box center [1003, 676] width 65 height 26
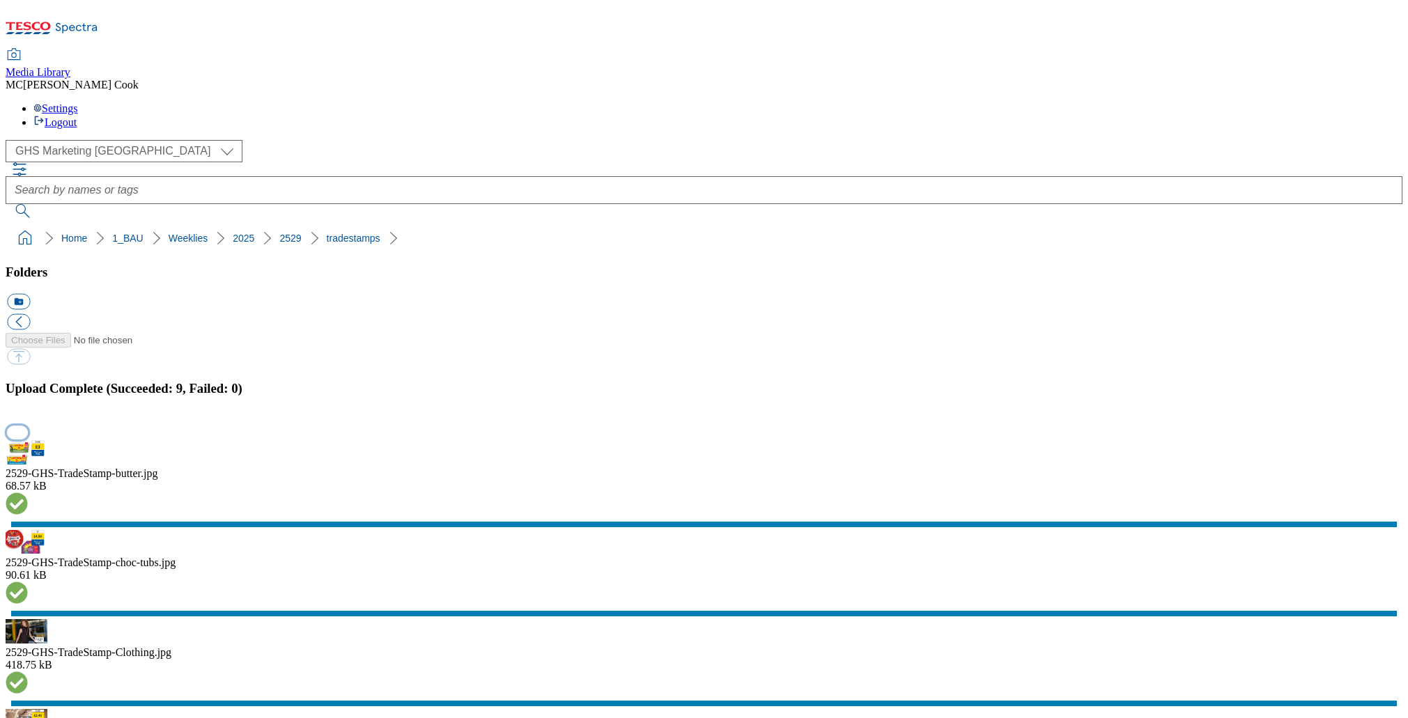
click at [28, 428] on button "button" at bounding box center [17, 432] width 21 height 13
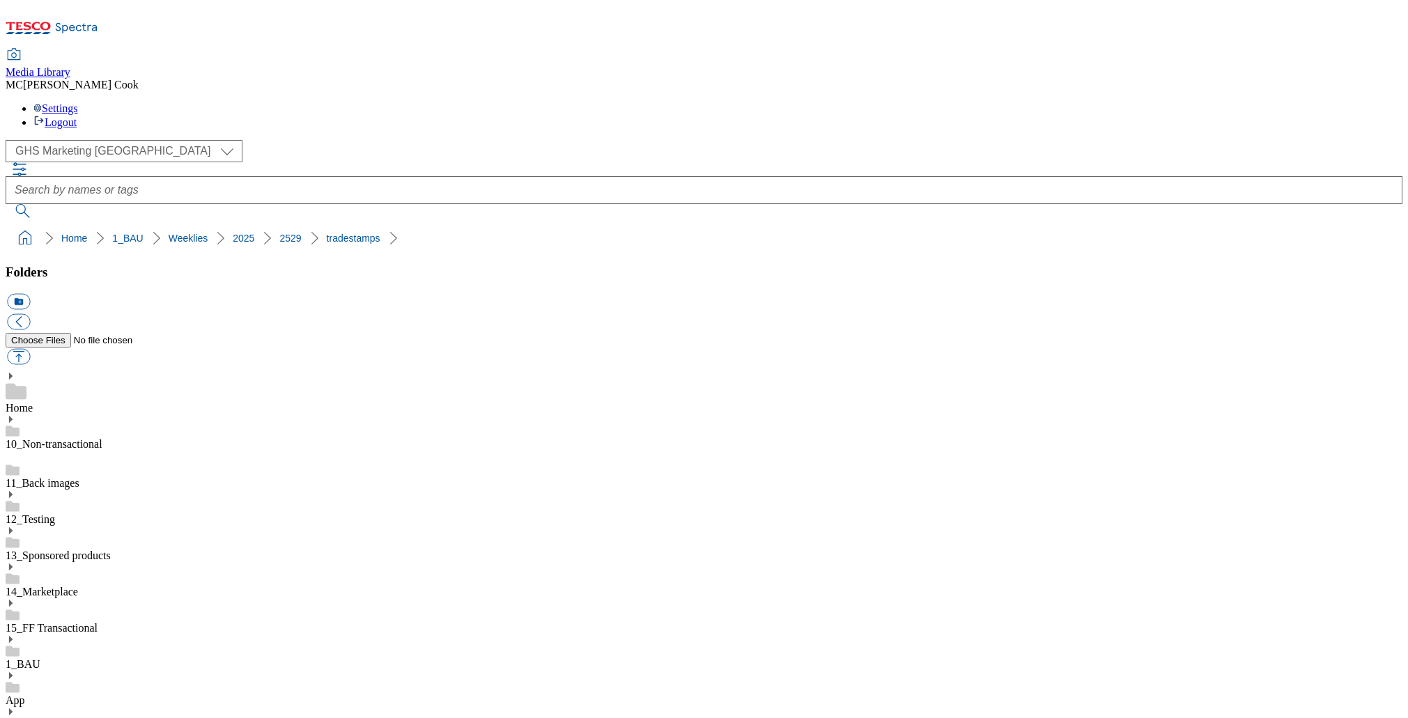
drag, startPoint x: 104, startPoint y: 410, endPoint x: 93, endPoint y: 383, distance: 29.4
